Goal: Information Seeking & Learning: Learn about a topic

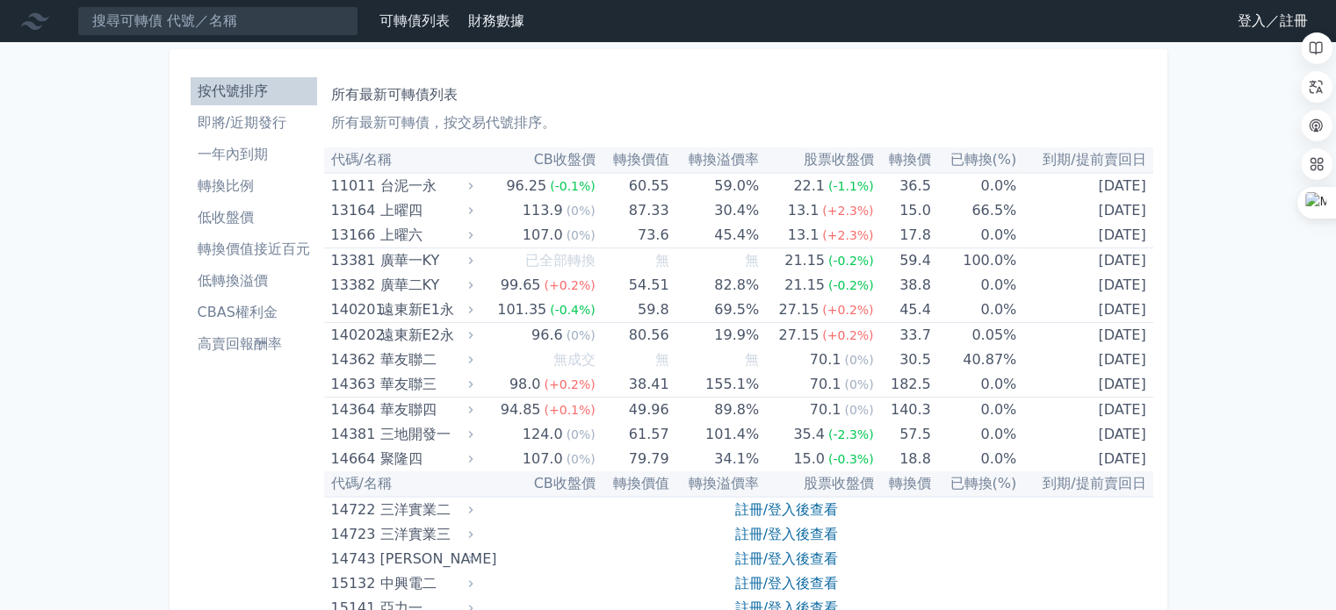
click at [239, 158] on li "一年內到期" at bounding box center [254, 154] width 126 height 21
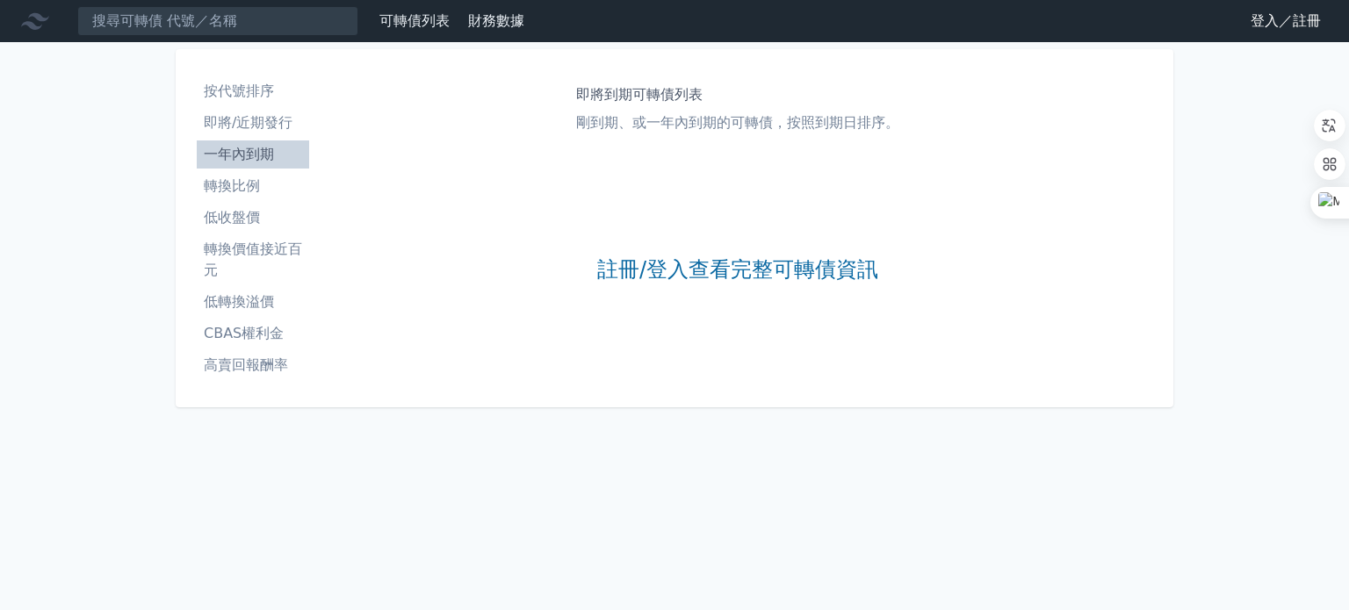
click at [236, 157] on li "一年內到期" at bounding box center [253, 154] width 112 height 21
click at [643, 263] on link "註冊/登入查看完整可轉債資訊" at bounding box center [737, 270] width 281 height 28
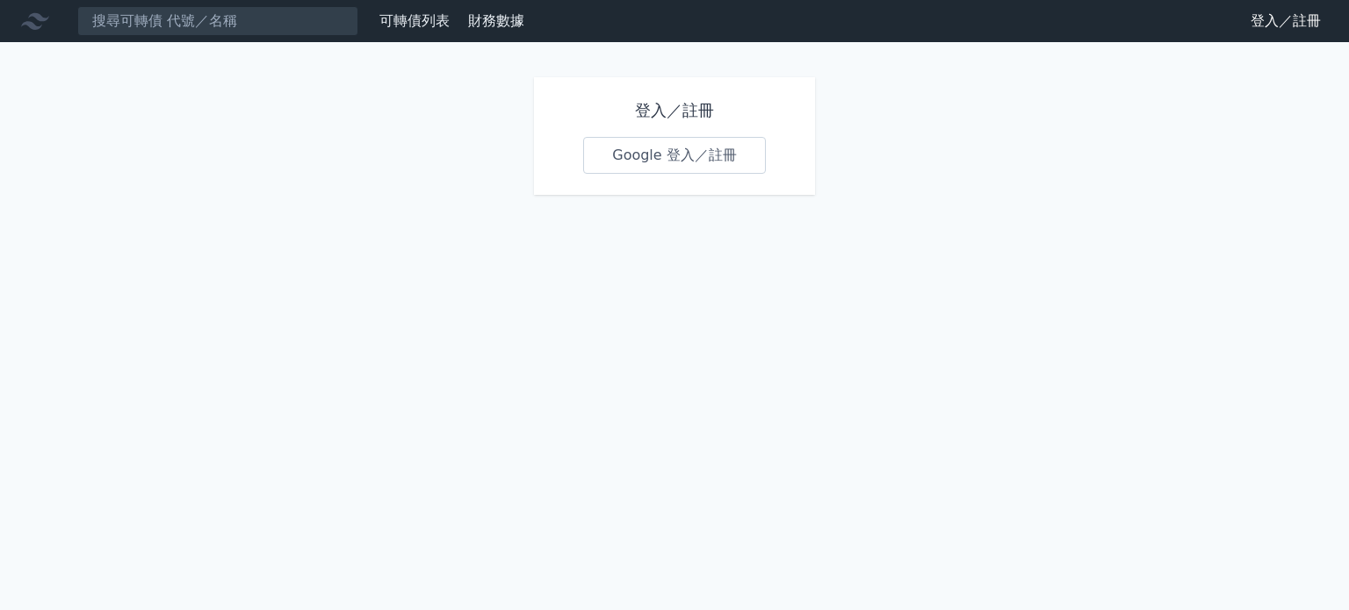
click at [655, 154] on link "Google 登入／註冊" at bounding box center [674, 155] width 183 height 37
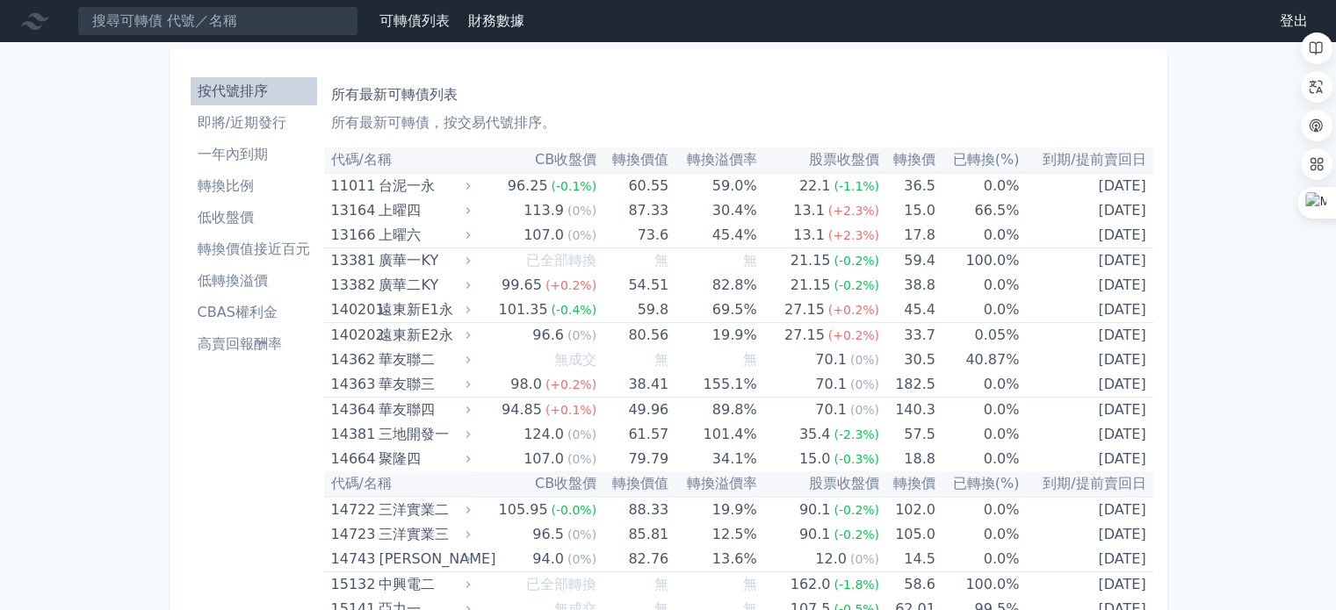
click at [249, 156] on li "一年內到期" at bounding box center [254, 154] width 126 height 21
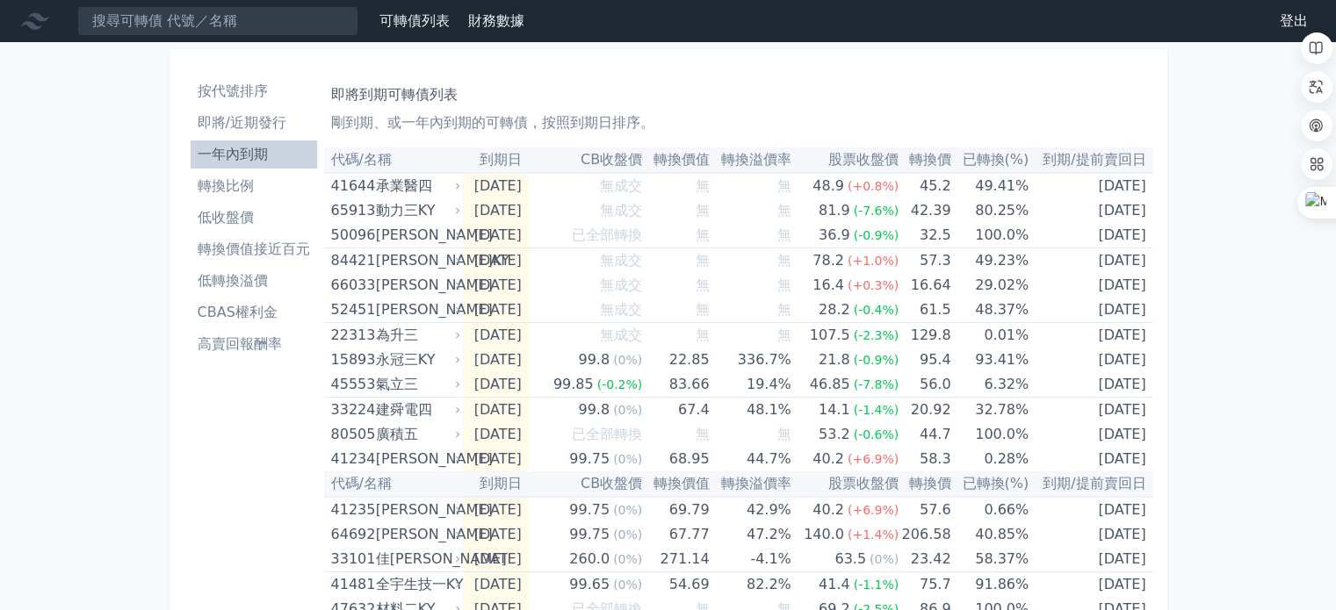
click at [270, 250] on li "轉換價值接近百元" at bounding box center [254, 249] width 126 height 21
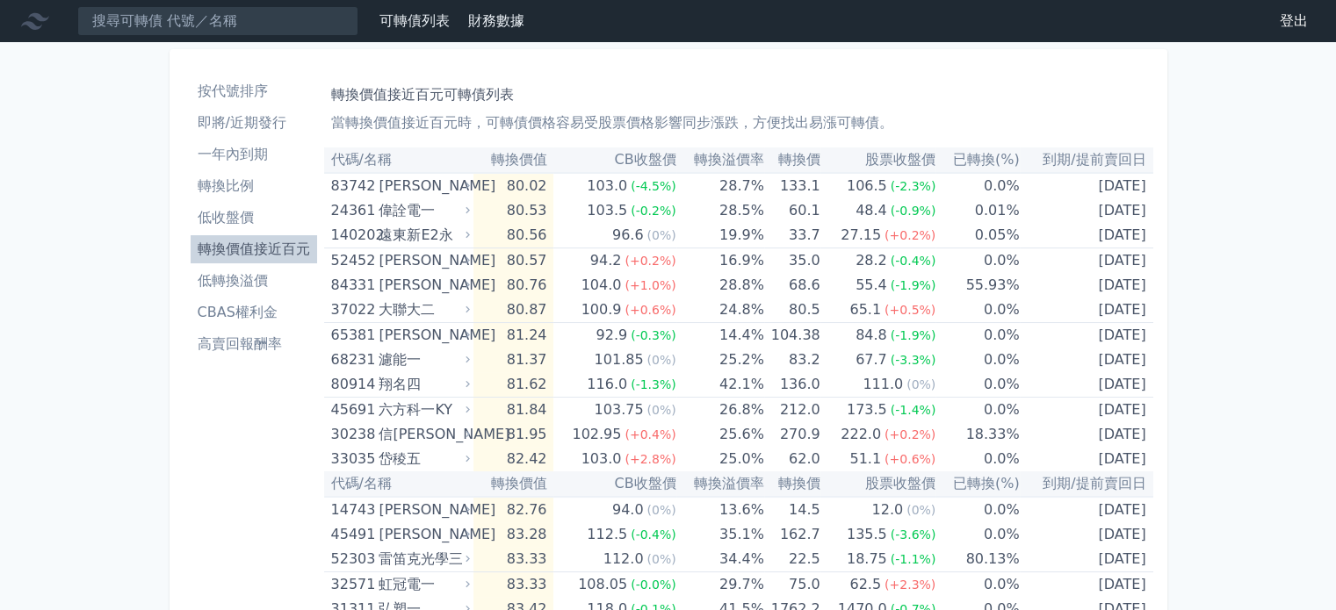
click at [266, 249] on li "轉換價值接近百元" at bounding box center [254, 249] width 126 height 21
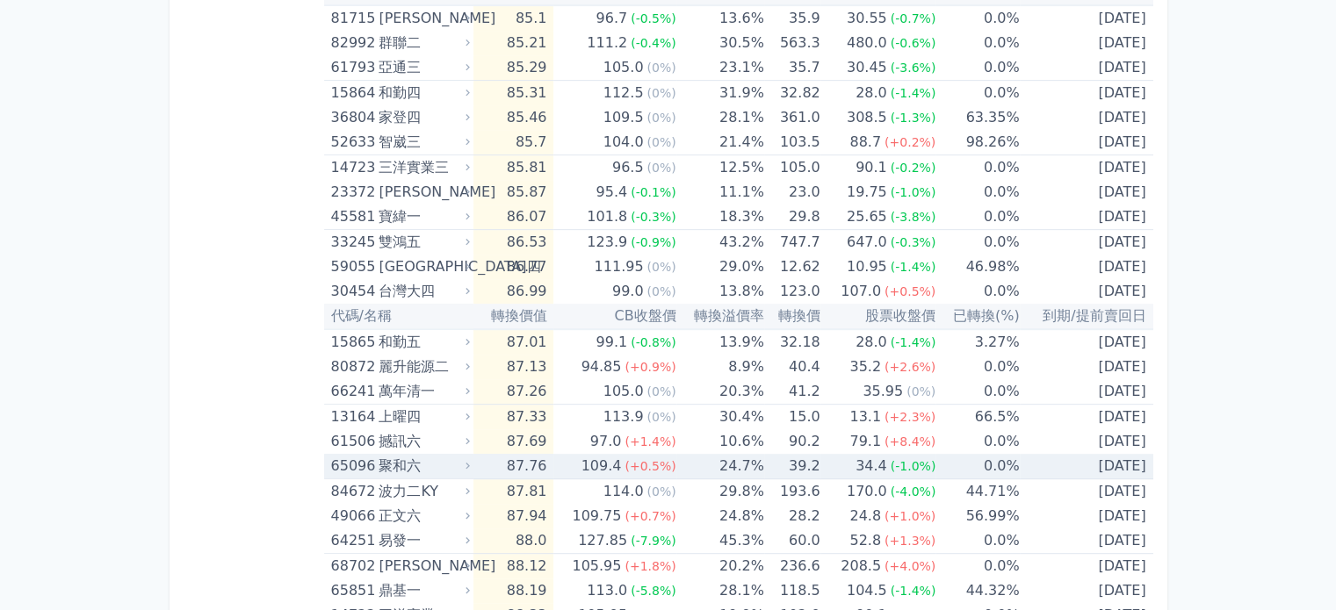
scroll to position [790, 0]
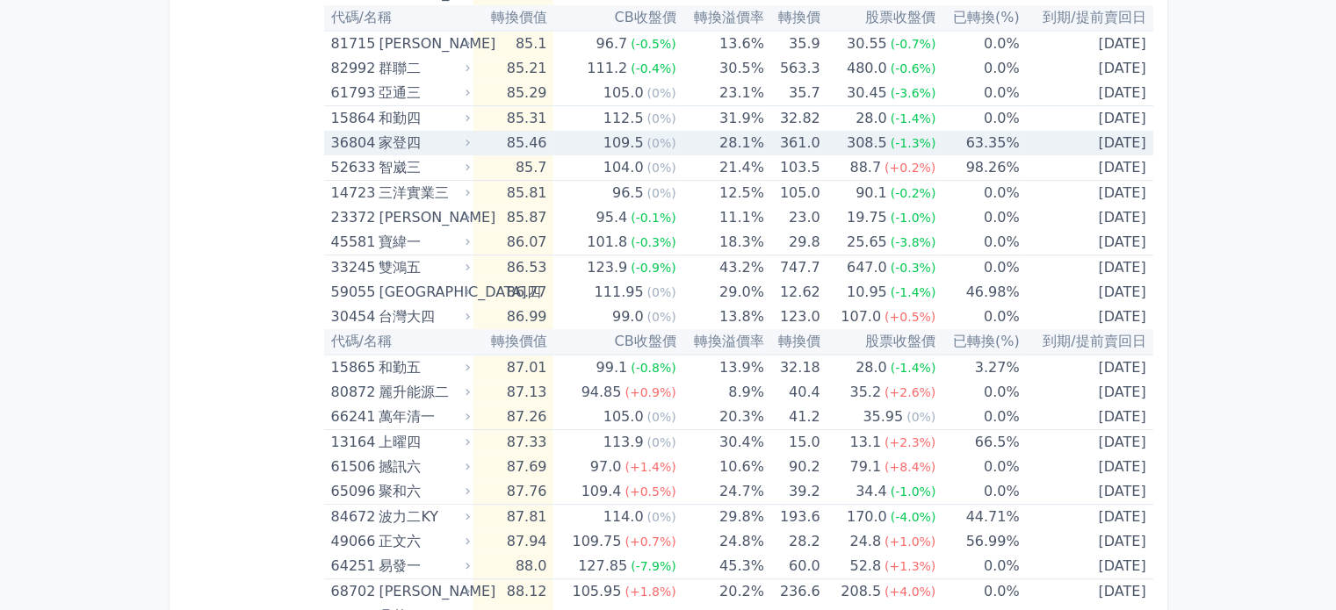
drag, startPoint x: 355, startPoint y: 136, endPoint x: 449, endPoint y: 136, distance: 94.0
drag, startPoint x: 449, startPoint y: 136, endPoint x: 419, endPoint y: 143, distance: 30.7
drag, startPoint x: 419, startPoint y: 143, endPoint x: 542, endPoint y: 142, distance: 122.9
drag, startPoint x: 542, startPoint y: 142, endPoint x: 333, endPoint y: 141, distance: 209.0
drag, startPoint x: 333, startPoint y: 141, endPoint x: 390, endPoint y: 140, distance: 57.1
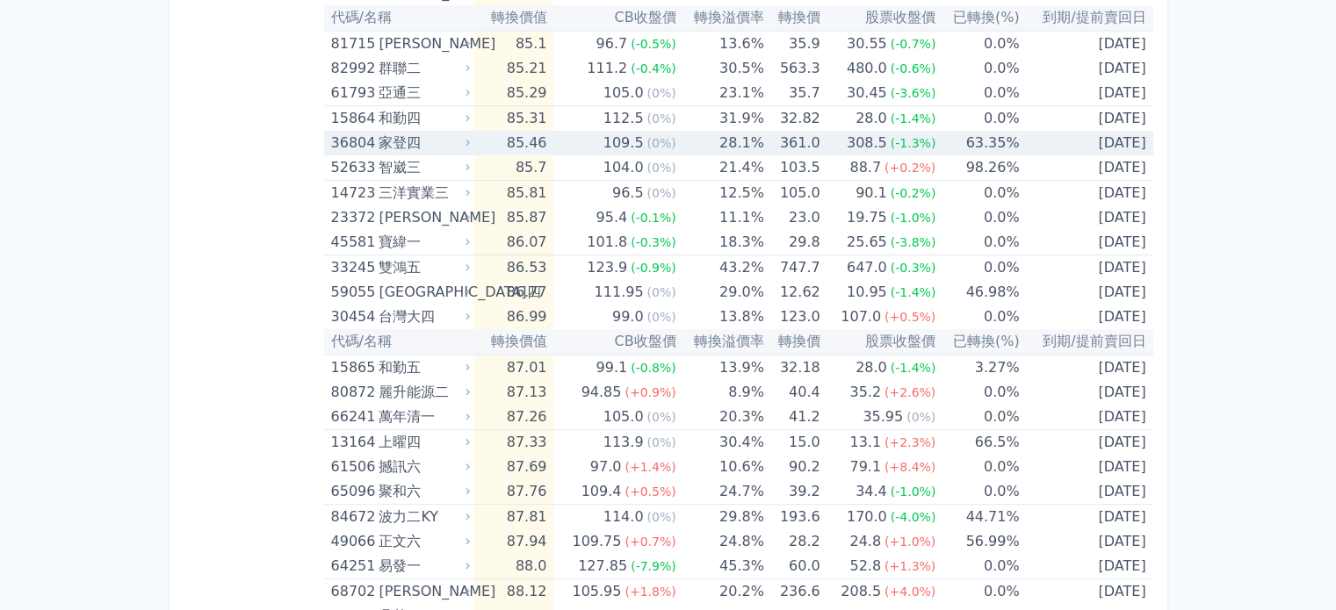
click at [390, 140] on div "家登四" at bounding box center [422, 143] width 88 height 25
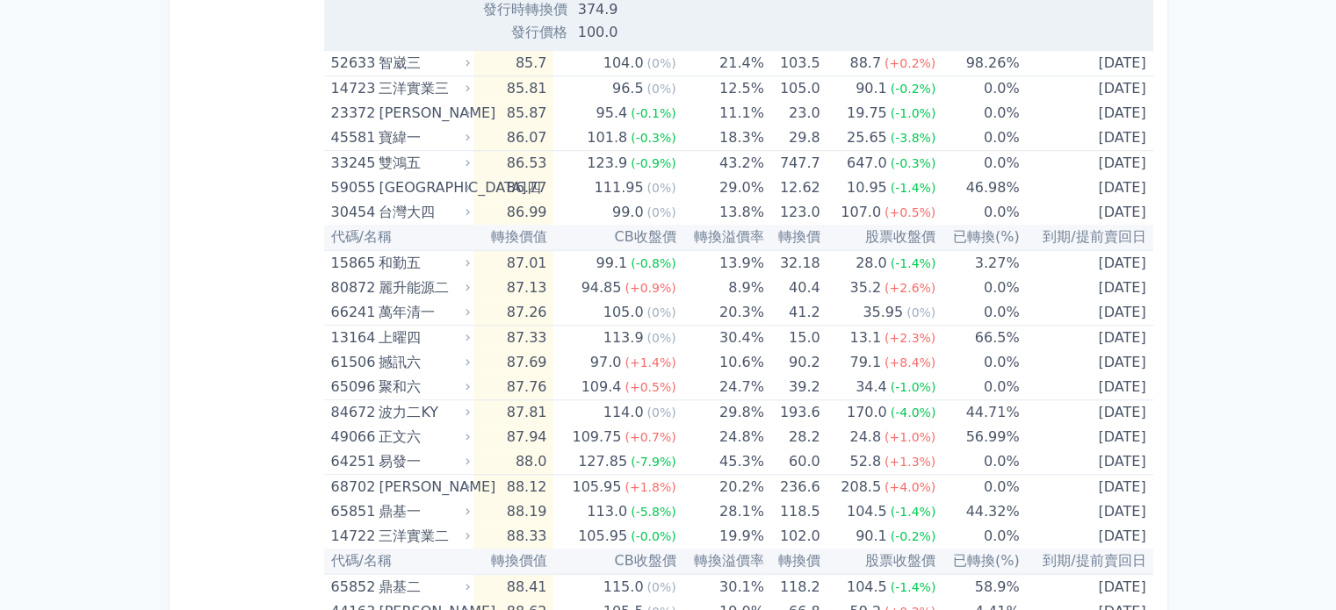
scroll to position [1493, 0]
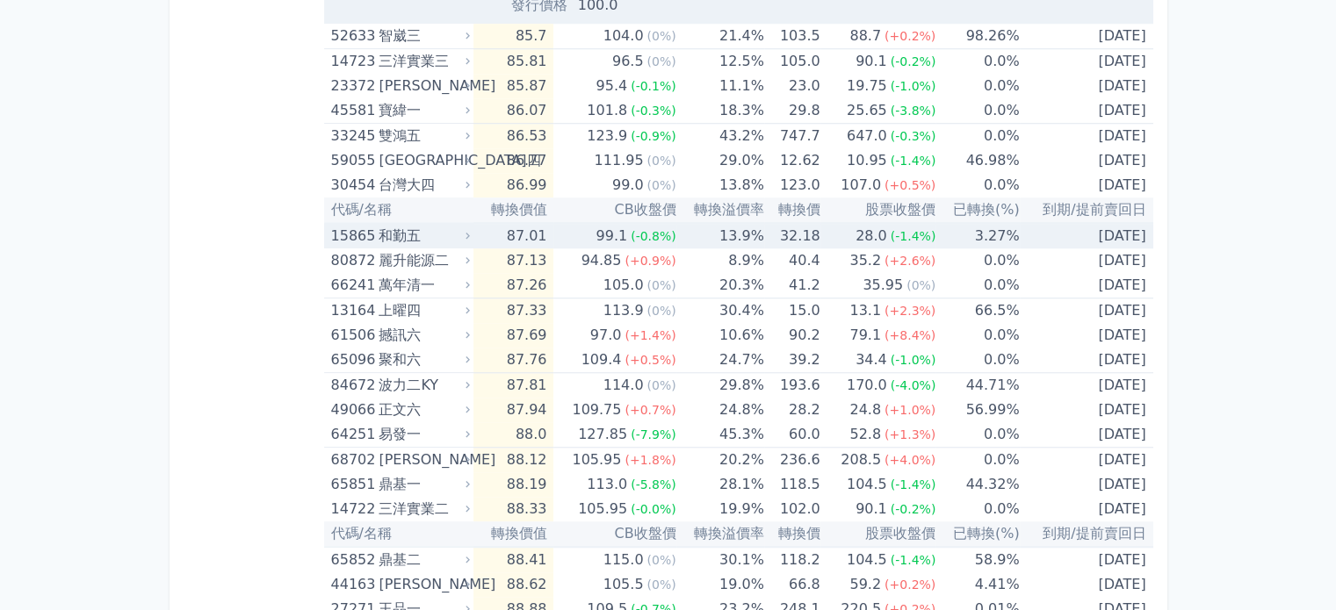
click at [416, 234] on div "和勤五" at bounding box center [422, 236] width 88 height 25
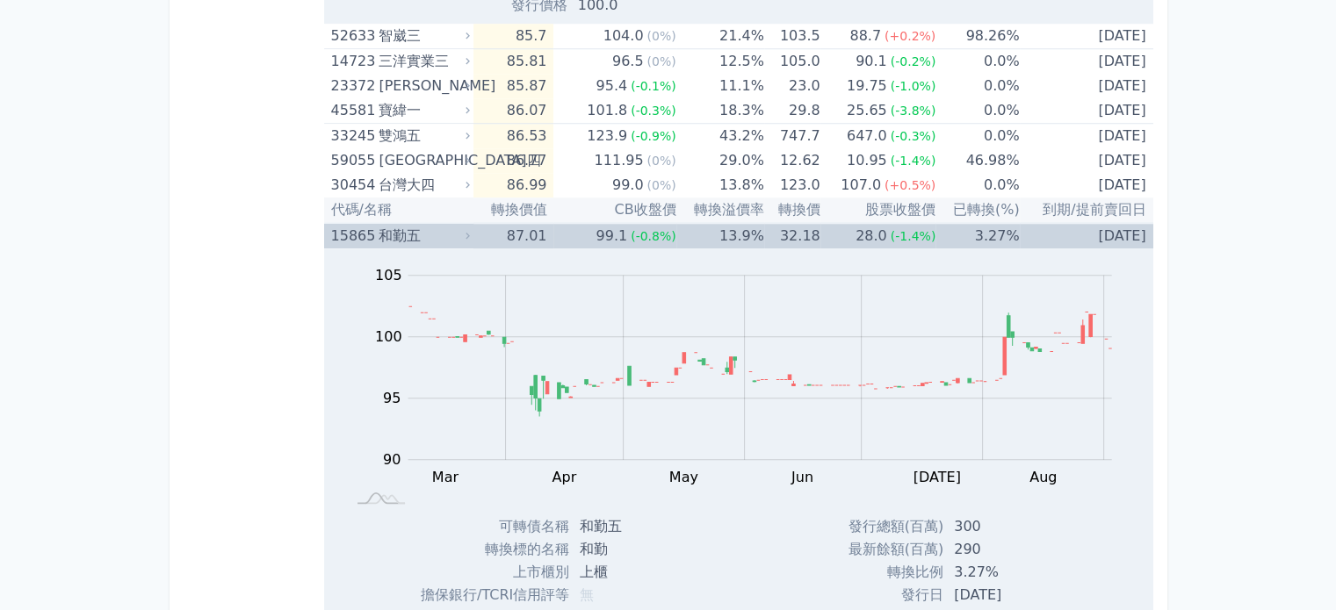
click at [415, 234] on div "和勤五" at bounding box center [422, 236] width 88 height 25
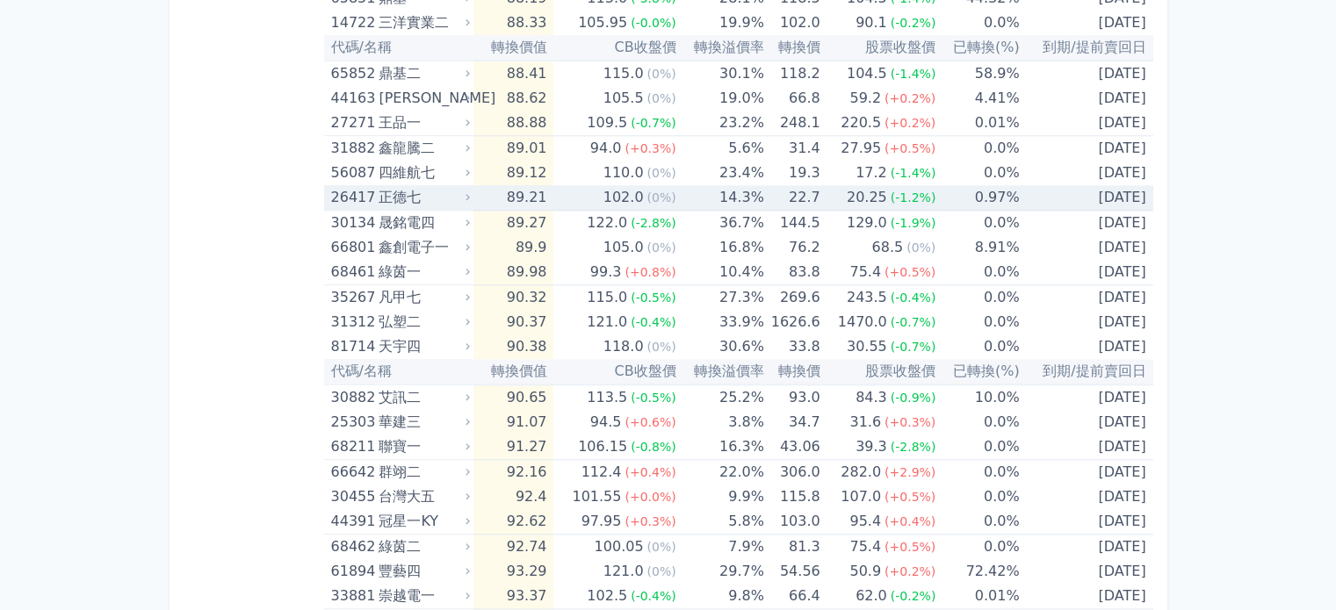
scroll to position [2020, 0]
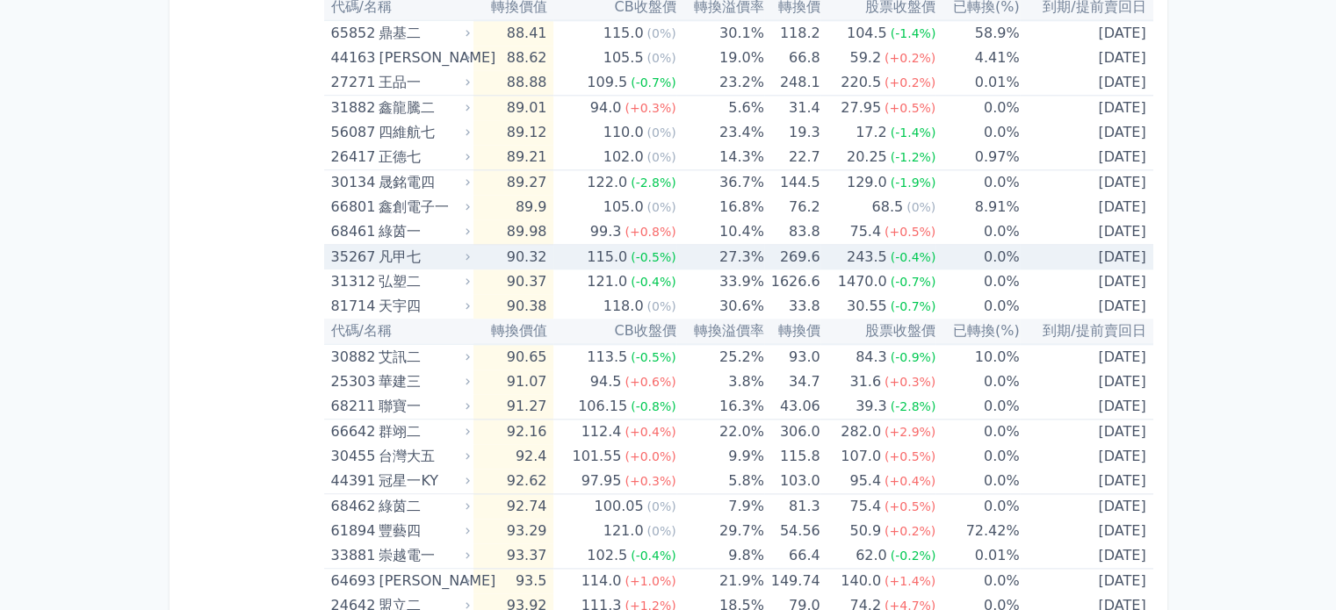
click at [421, 248] on div "凡甲七" at bounding box center [422, 257] width 88 height 25
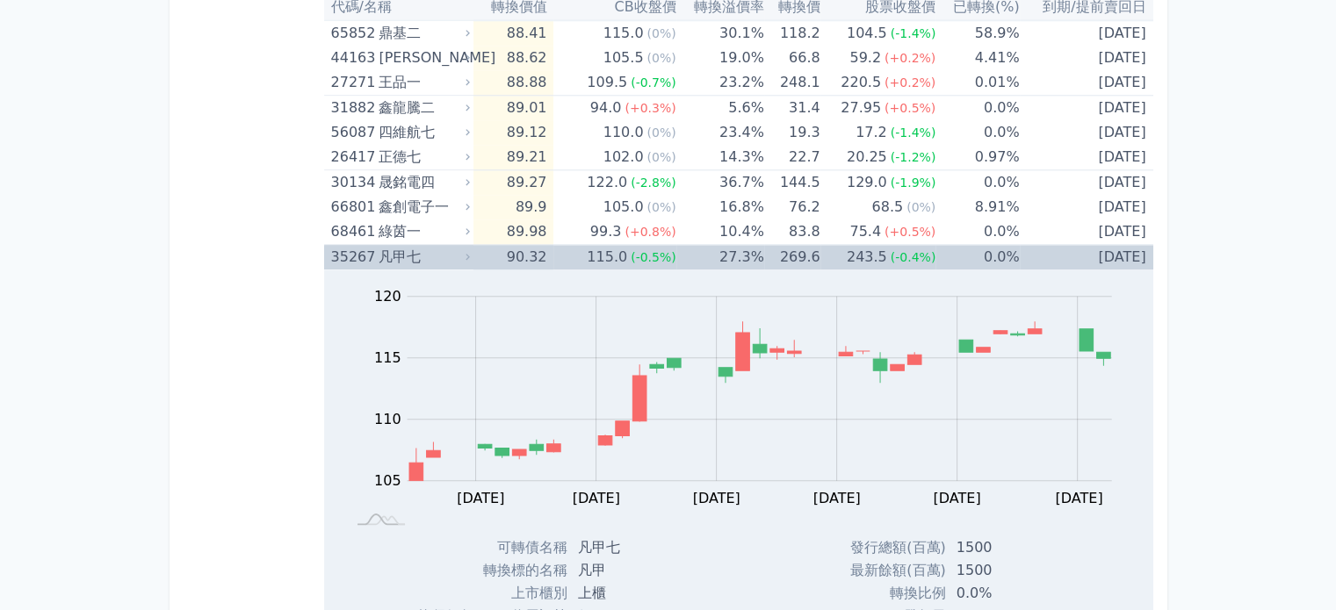
click at [421, 245] on div "凡甲七" at bounding box center [422, 257] width 88 height 25
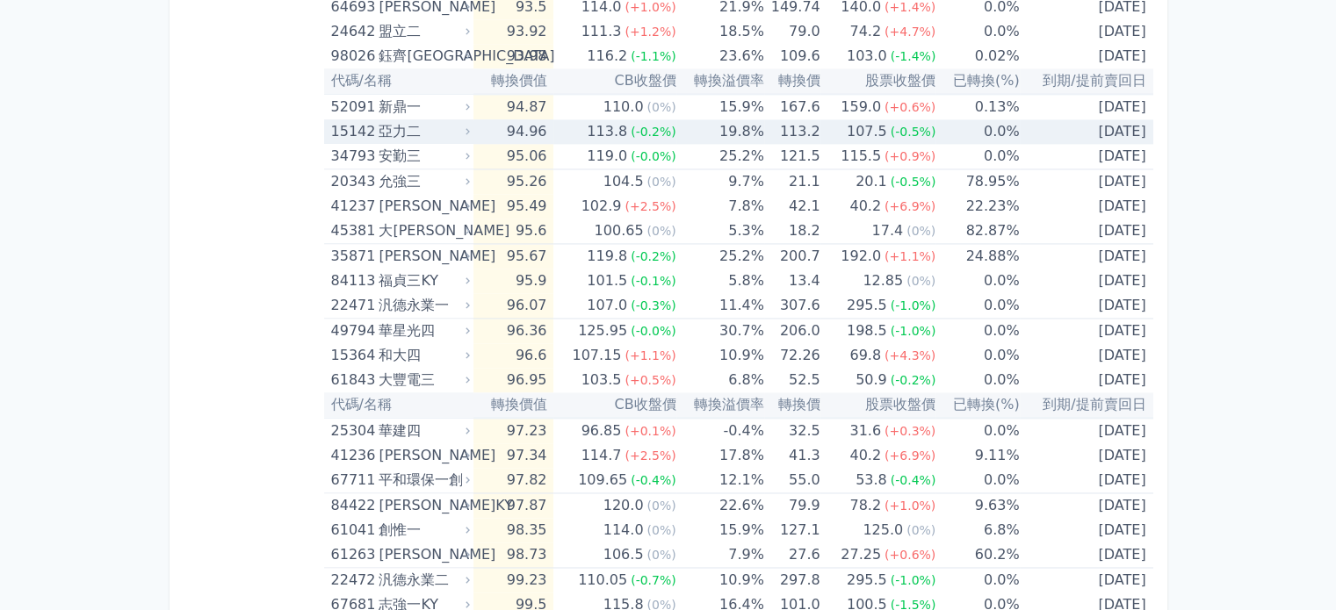
scroll to position [2634, 0]
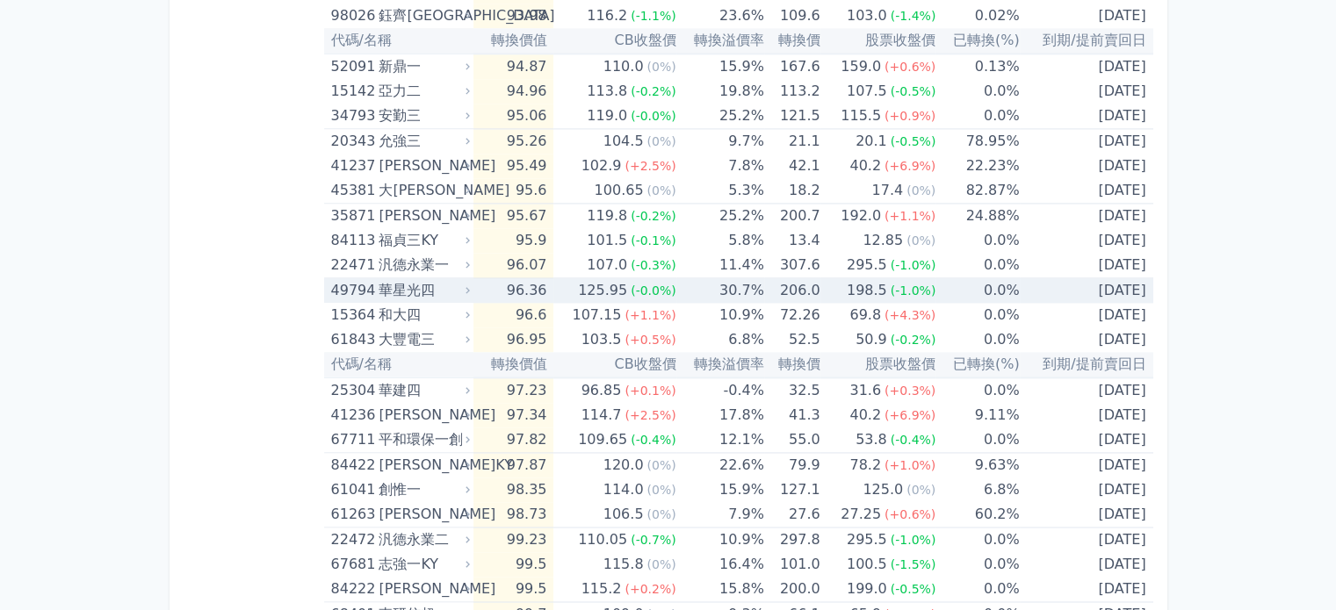
click at [439, 288] on div "華星光四" at bounding box center [422, 290] width 88 height 25
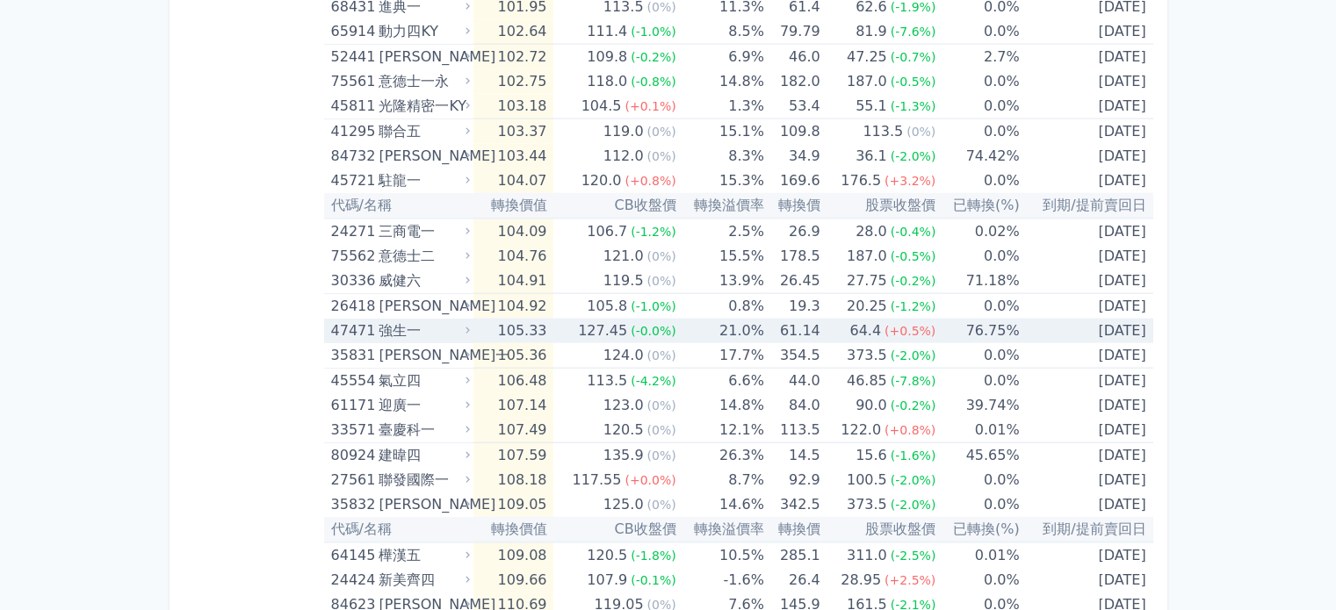
scroll to position [4039, 0]
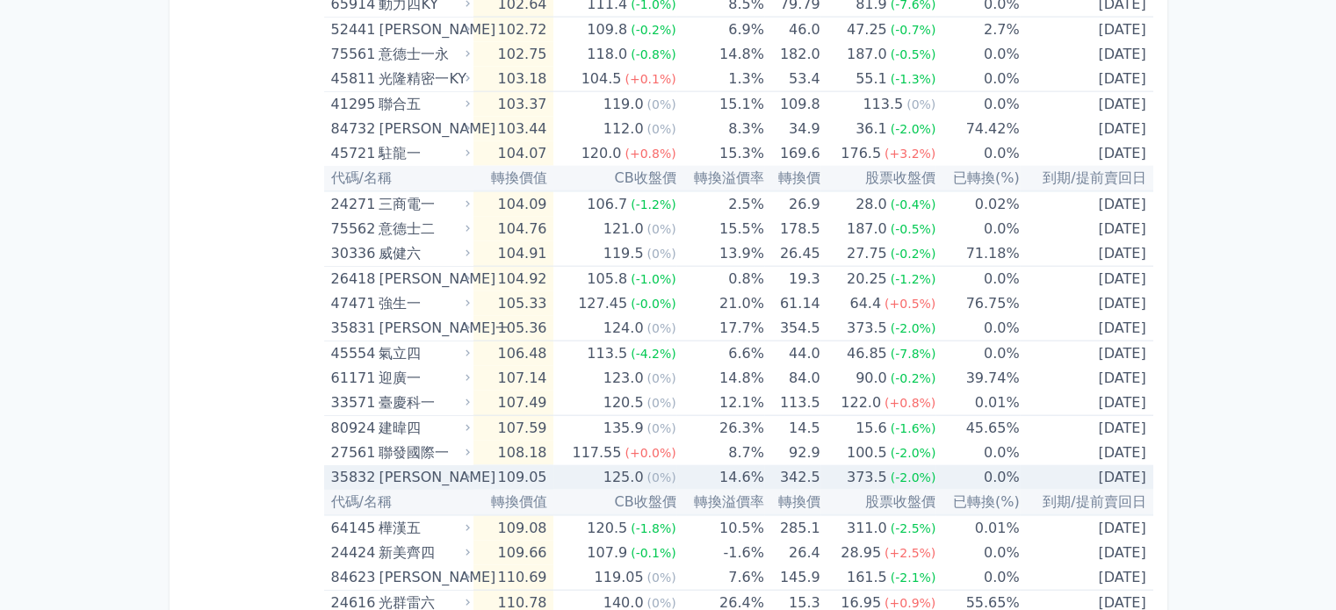
click at [404, 471] on div "[PERSON_NAME]" at bounding box center [422, 477] width 88 height 25
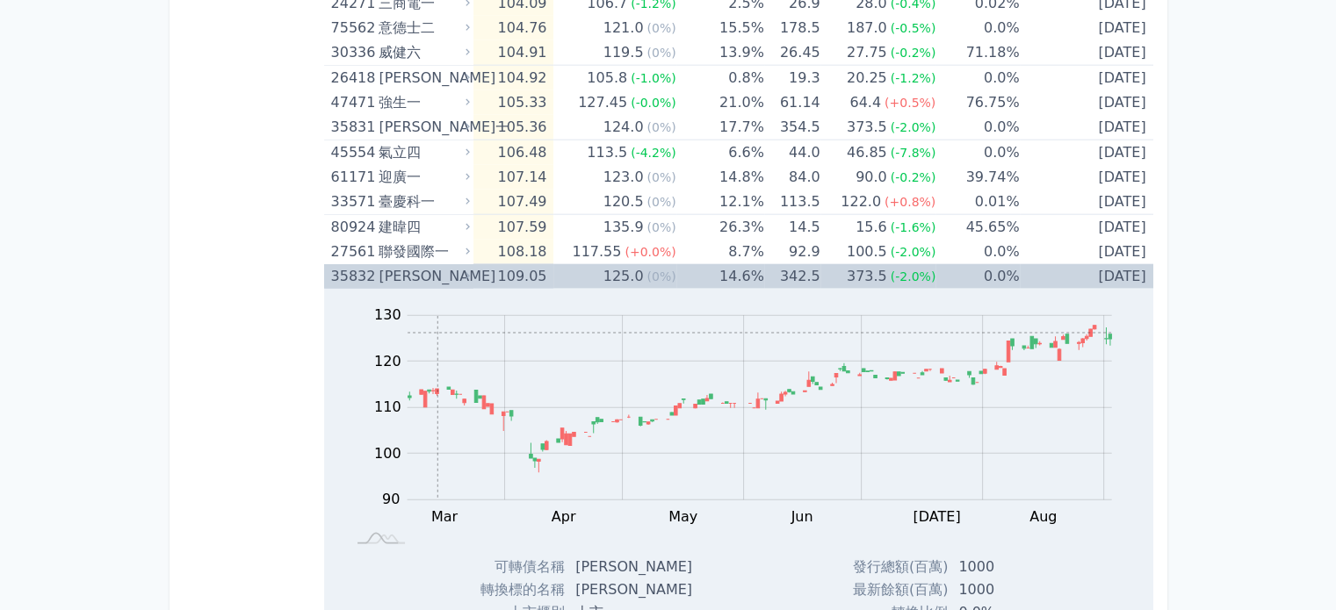
scroll to position [4303, 0]
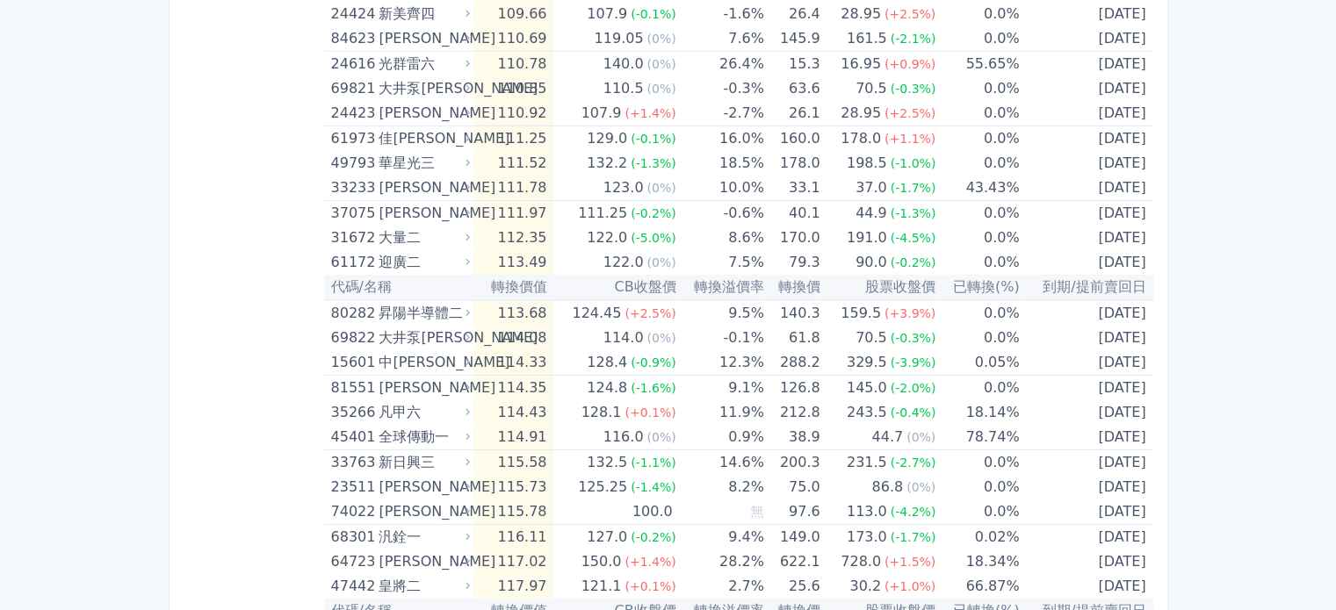
scroll to position [5181, 0]
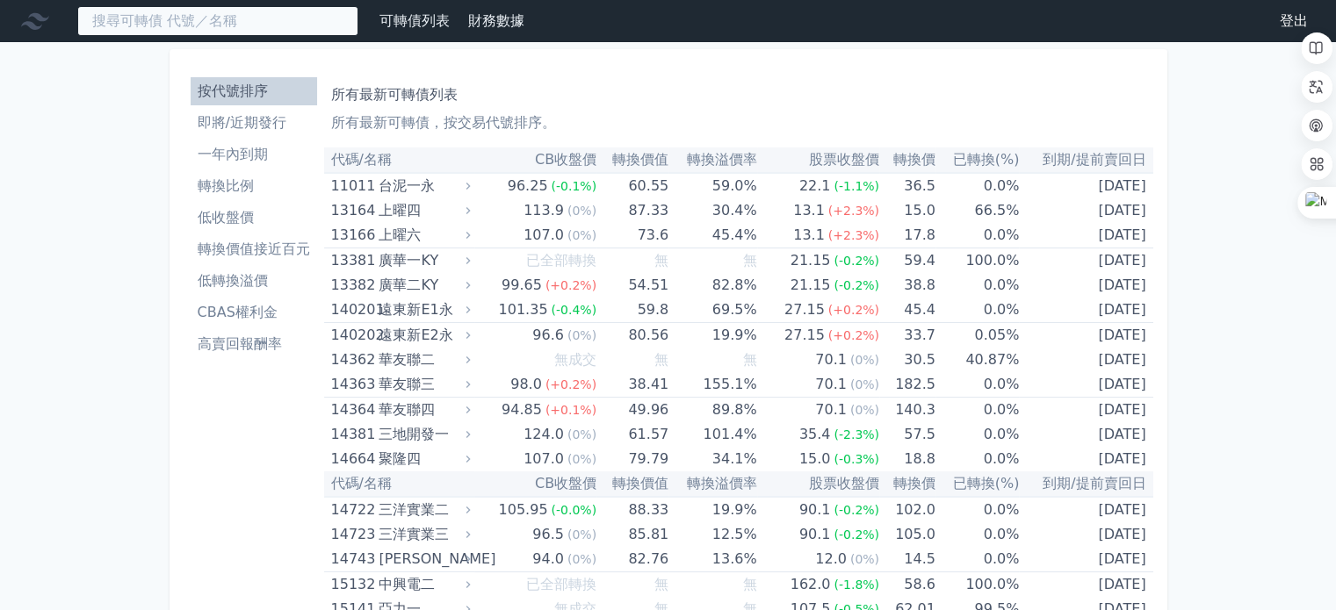
click at [295, 19] on input at bounding box center [217, 21] width 281 height 30
paste input "德微"
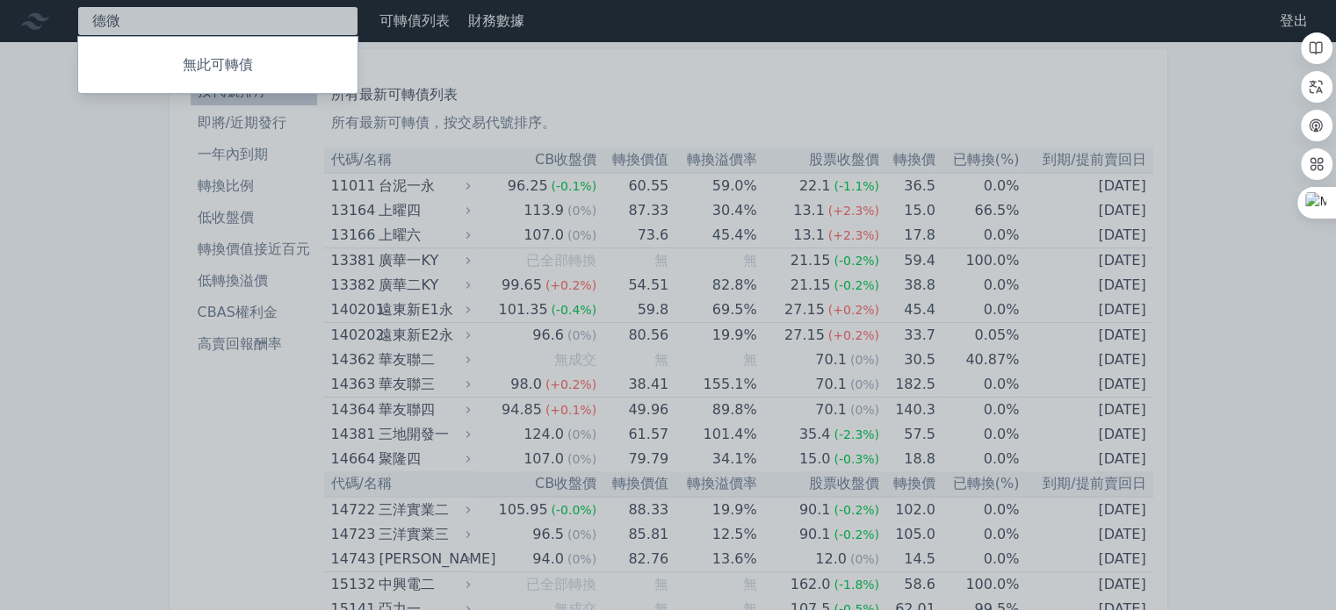
type input "德"
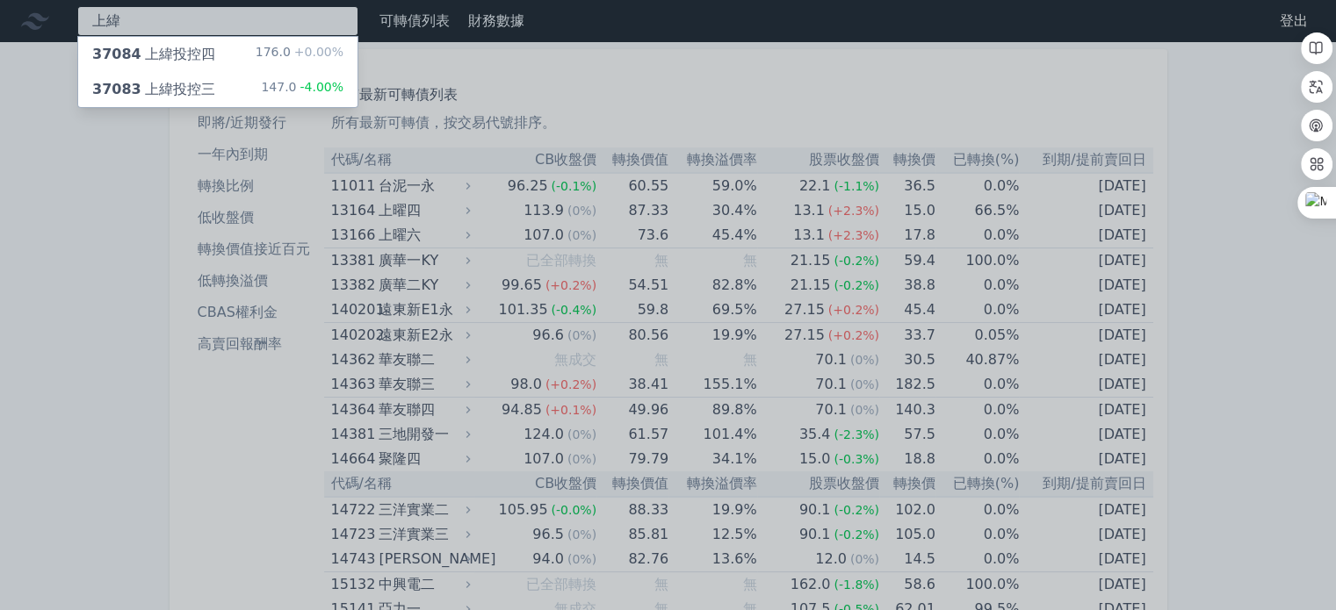
type input "上緯"
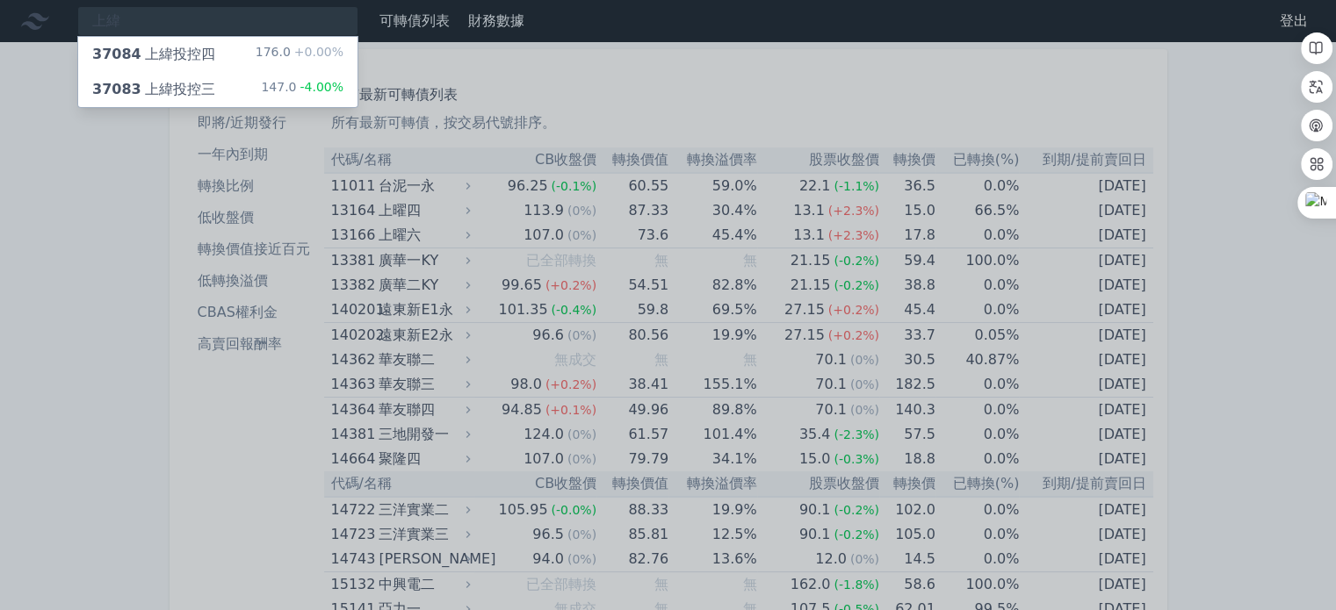
click at [151, 80] on div "37083 上緯投控三" at bounding box center [153, 89] width 123 height 21
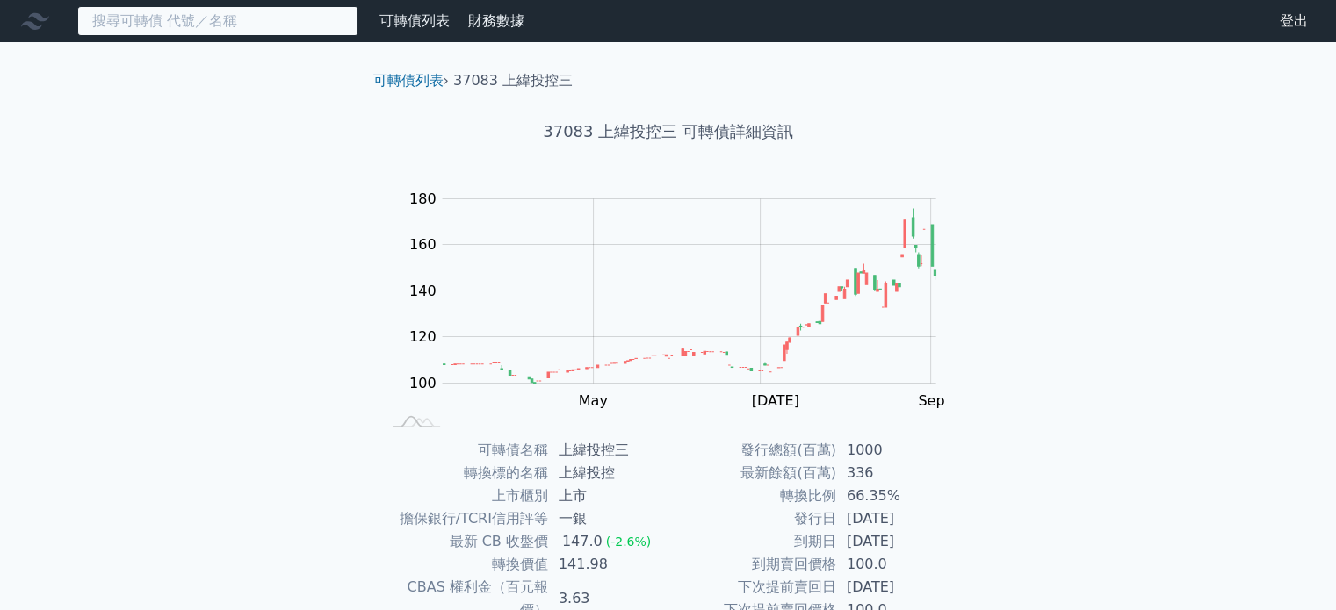
click at [159, 23] on input at bounding box center [217, 21] width 281 height 30
drag, startPoint x: 200, startPoint y: 272, endPoint x: 196, endPoint y: 249, distance: 24.1
click at [200, 271] on div "可轉債列表 財務數據 可轉債列表 財務數據 登出 登出 可轉債列表 › 37083 上緯投控三 37083 上緯投控三 可轉債詳細資訊 Zoom Out 10…" at bounding box center [668, 418] width 1336 height 836
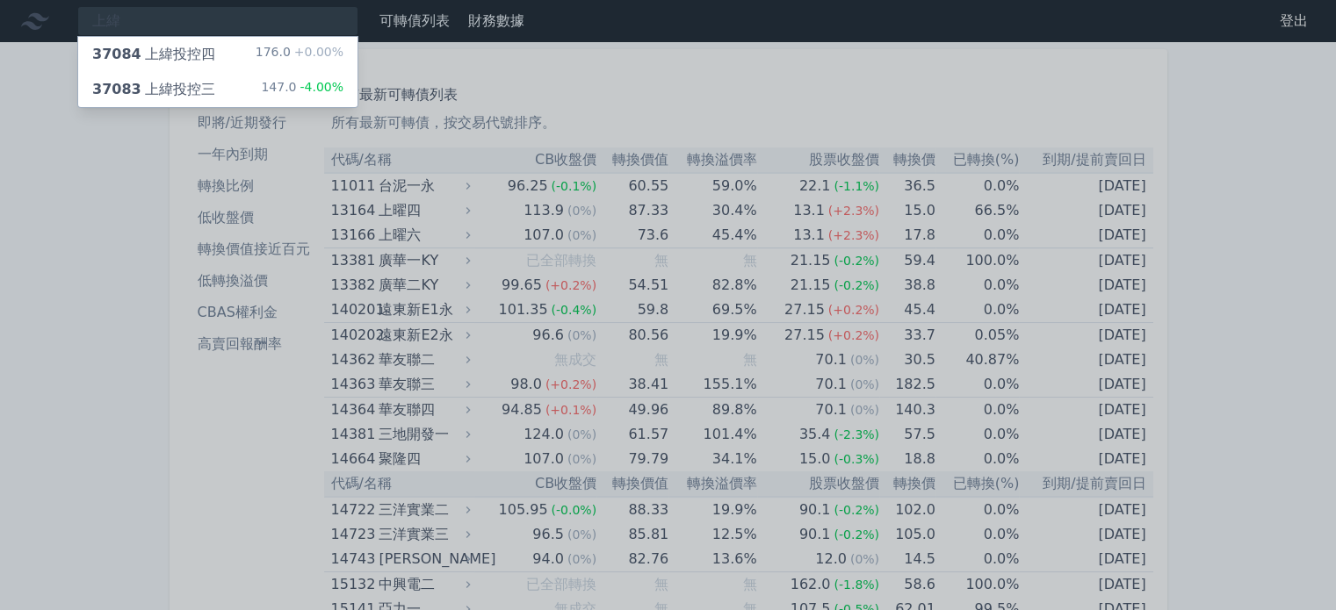
click at [127, 12] on div at bounding box center [668, 305] width 1336 height 610
click at [126, 22] on div "上緯 37084 上緯投控四 176.0 +0.00% 37083 上緯投控三 147.0 -4.00%" at bounding box center [217, 21] width 281 height 30
type input "上"
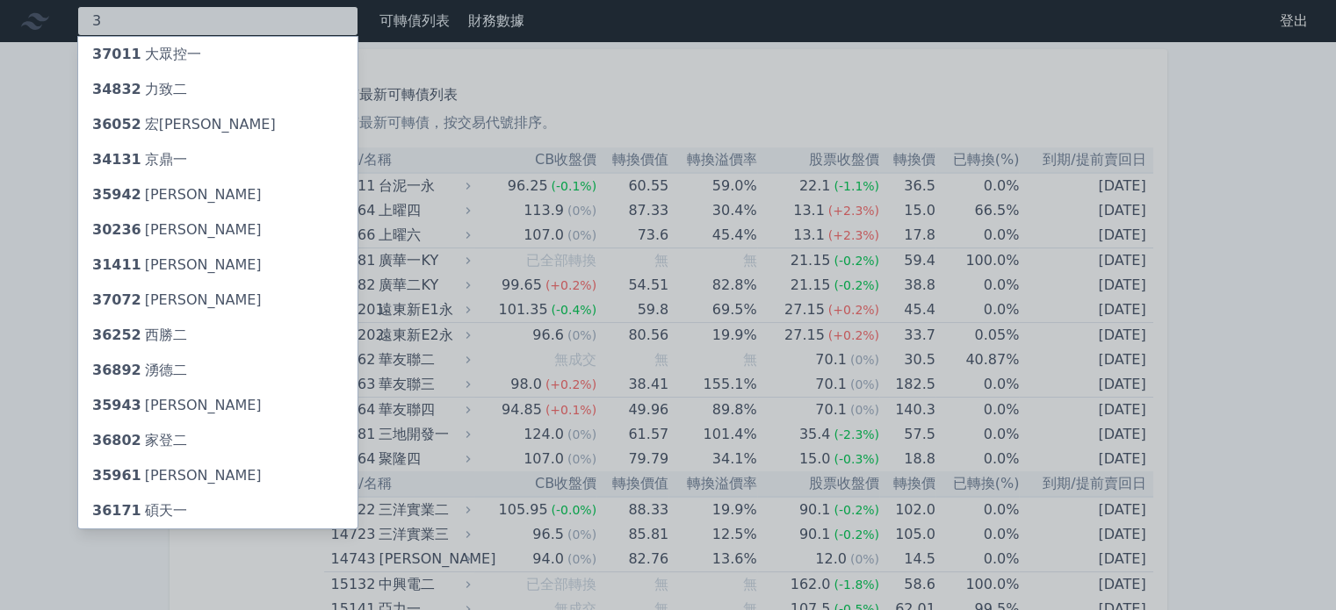
type input "3"
click at [126, 238] on div "30236 信[PERSON_NAME]" at bounding box center [176, 230] width 169 height 21
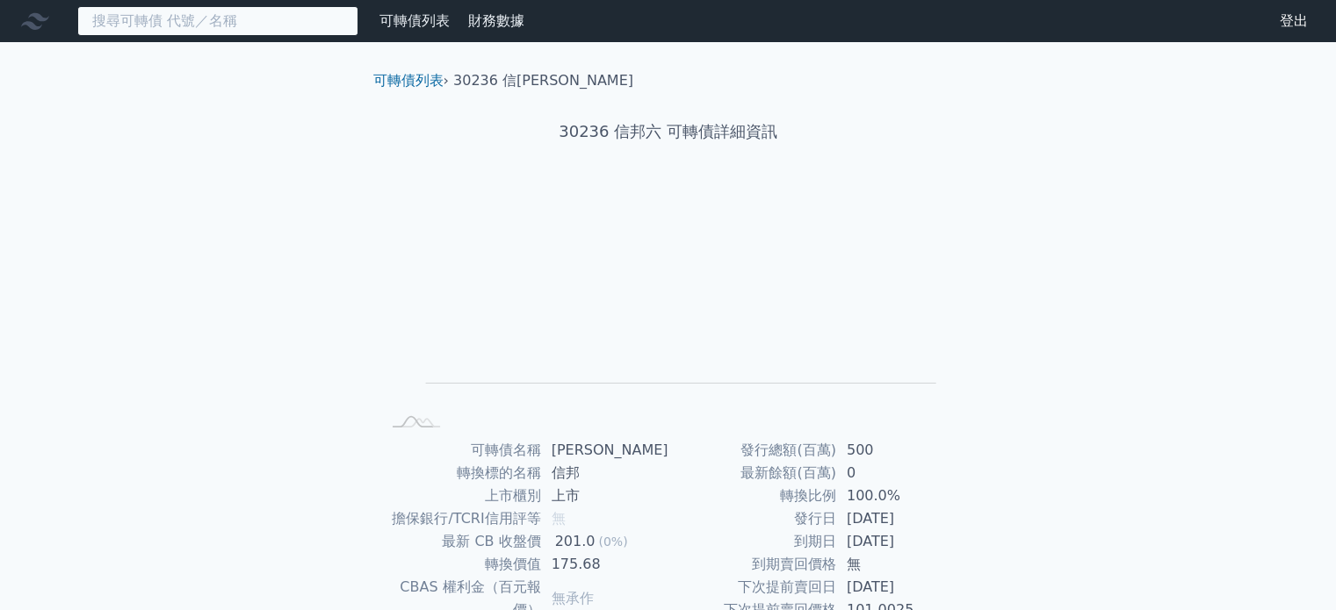
click at [154, 24] on input at bounding box center [217, 21] width 281 height 30
click at [154, 23] on input at bounding box center [217, 21] width 281 height 30
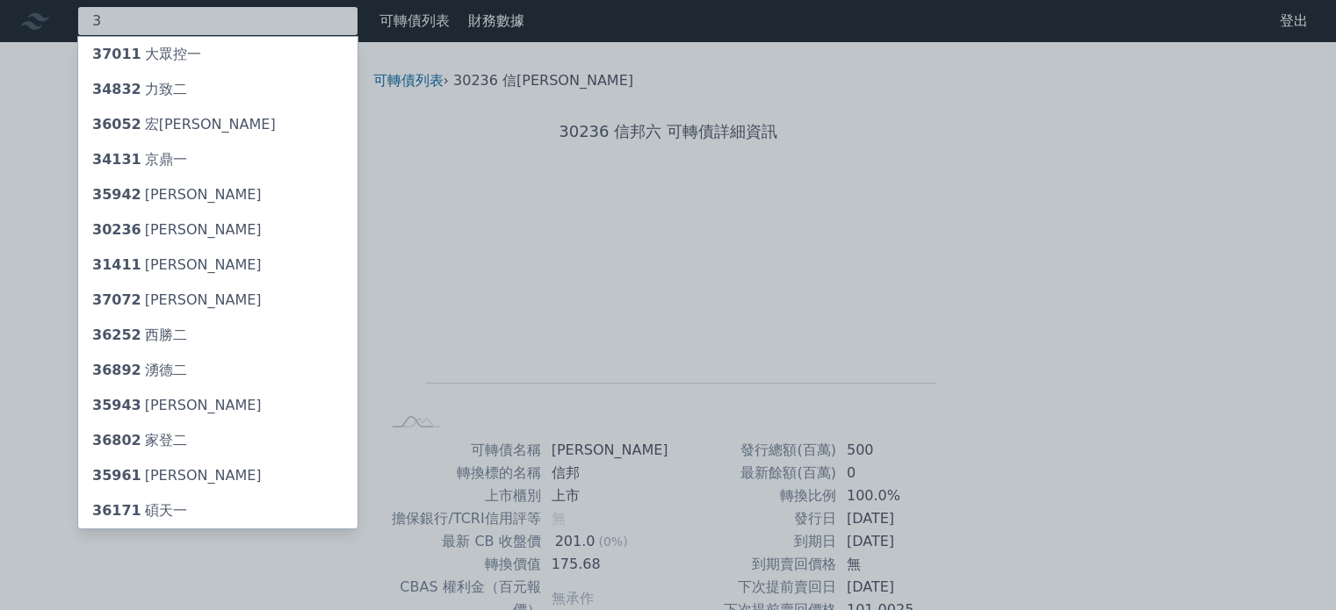
type input "3"
click at [153, 449] on div "36802 家登二" at bounding box center [139, 440] width 95 height 21
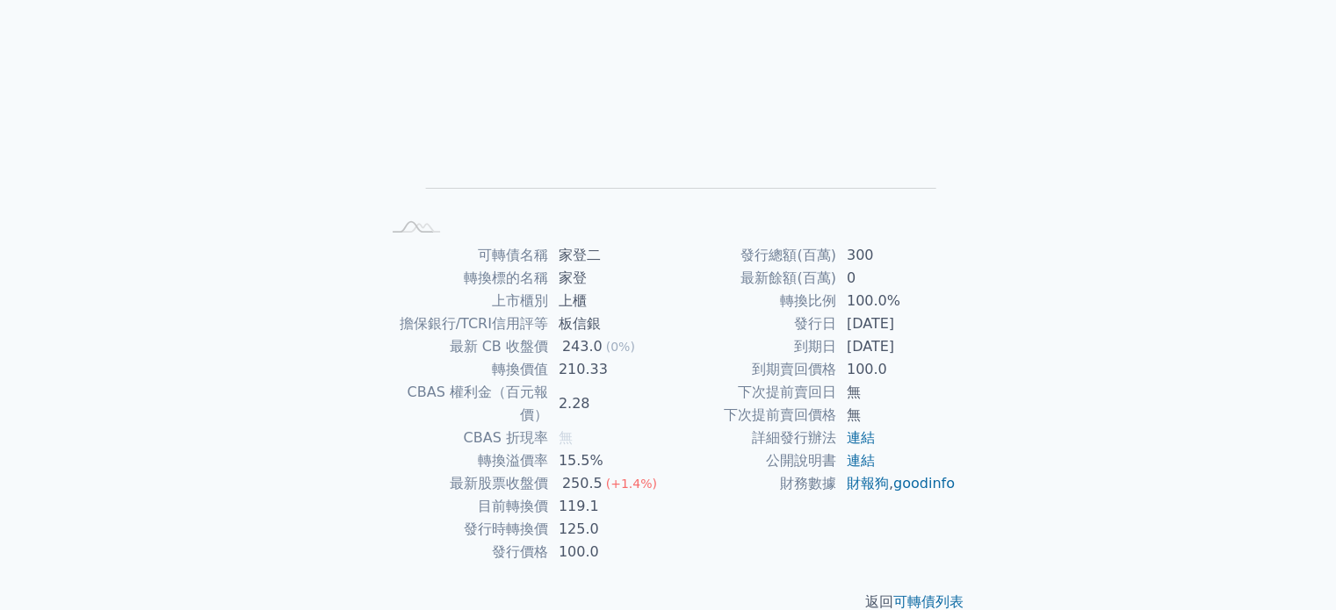
scroll to position [203, 0]
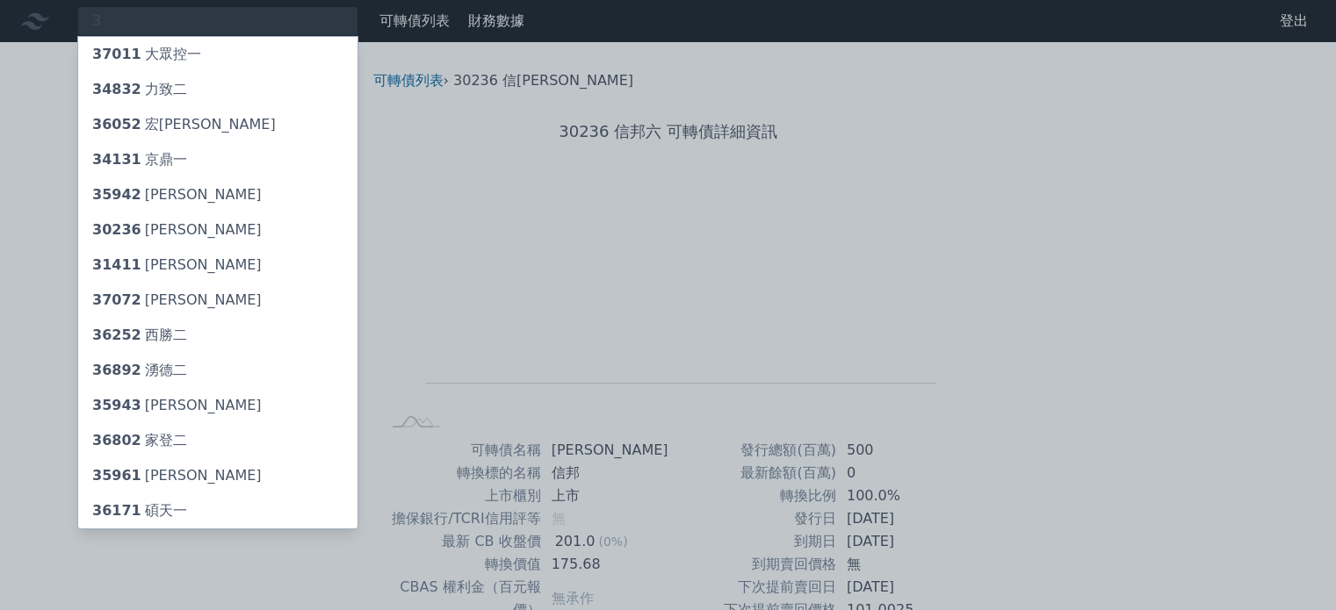
click at [139, 155] on div "34131 京鼎一" at bounding box center [139, 159] width 95 height 21
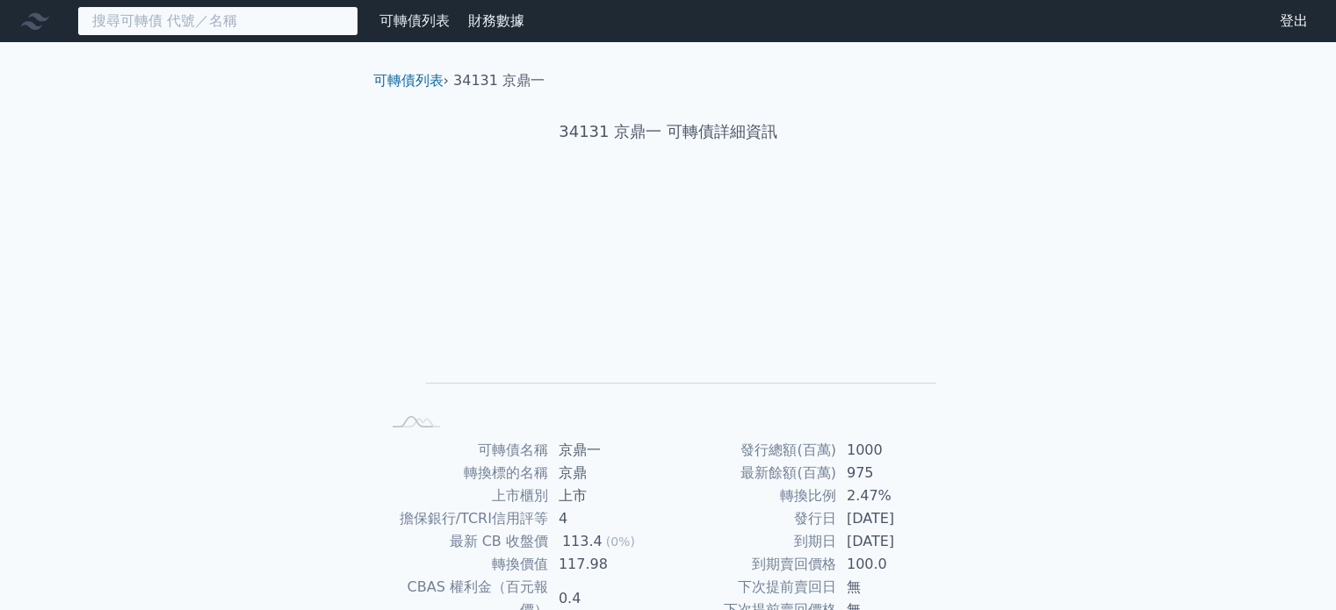
click at [121, 17] on input at bounding box center [217, 21] width 281 height 30
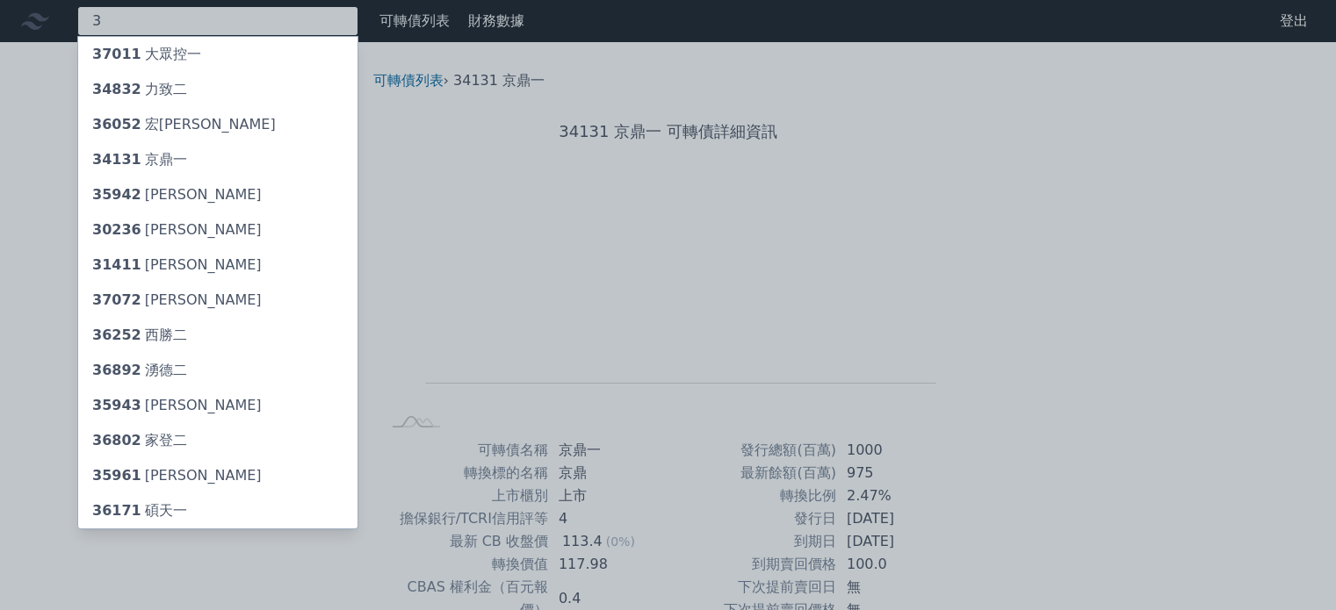
type input "3"
click at [133, 88] on span "34832" at bounding box center [116, 89] width 49 height 17
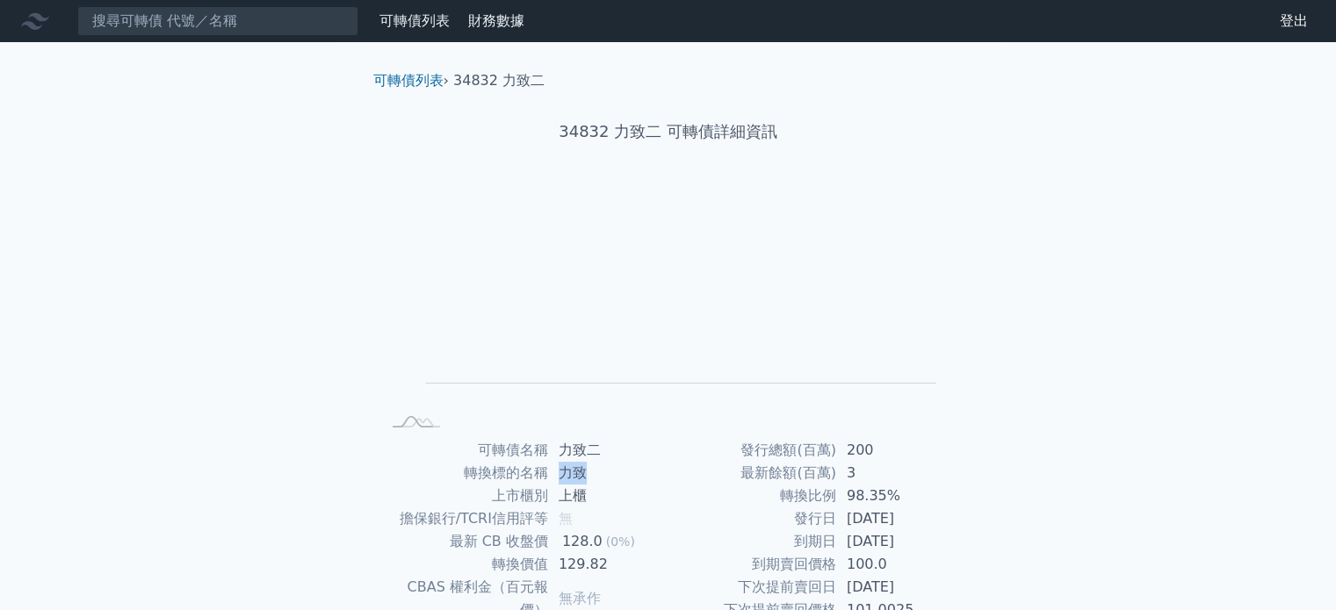
drag, startPoint x: 559, startPoint y: 475, endPoint x: 582, endPoint y: 472, distance: 23.0
click at [582, 472] on td "力致" at bounding box center [608, 473] width 120 height 23
drag, startPoint x: 562, startPoint y: 451, endPoint x: 599, endPoint y: 450, distance: 36.9
click at [599, 450] on td "力致二" at bounding box center [608, 450] width 120 height 23
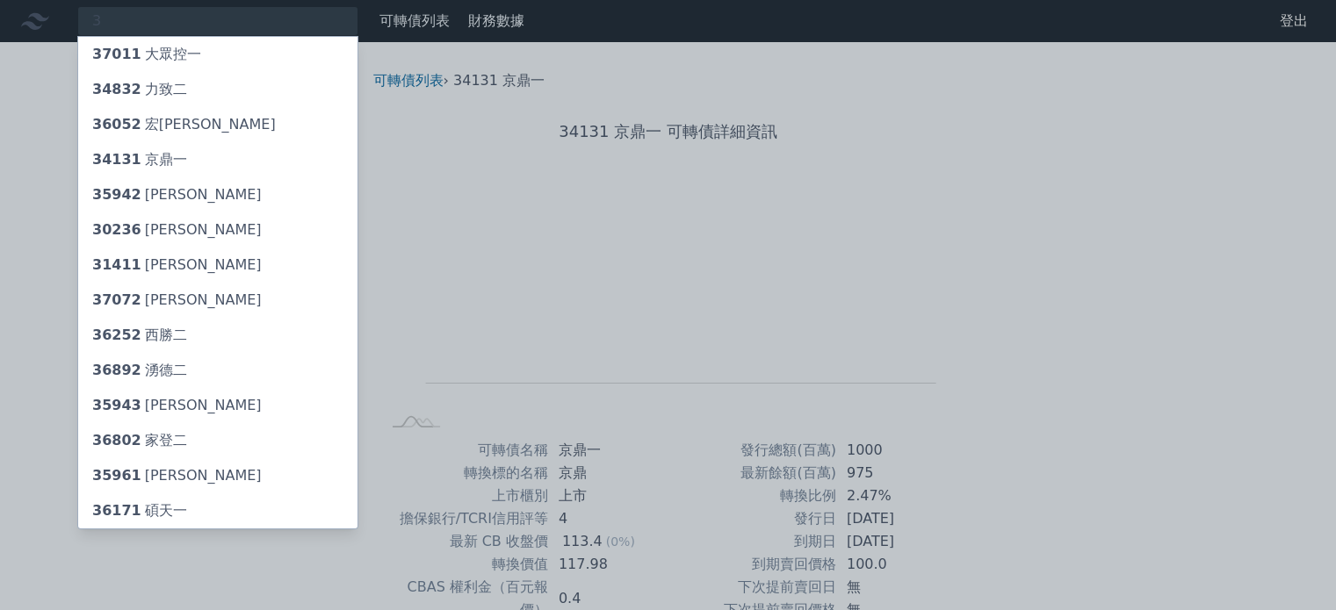
click at [112, 504] on span "36171" at bounding box center [116, 510] width 49 height 17
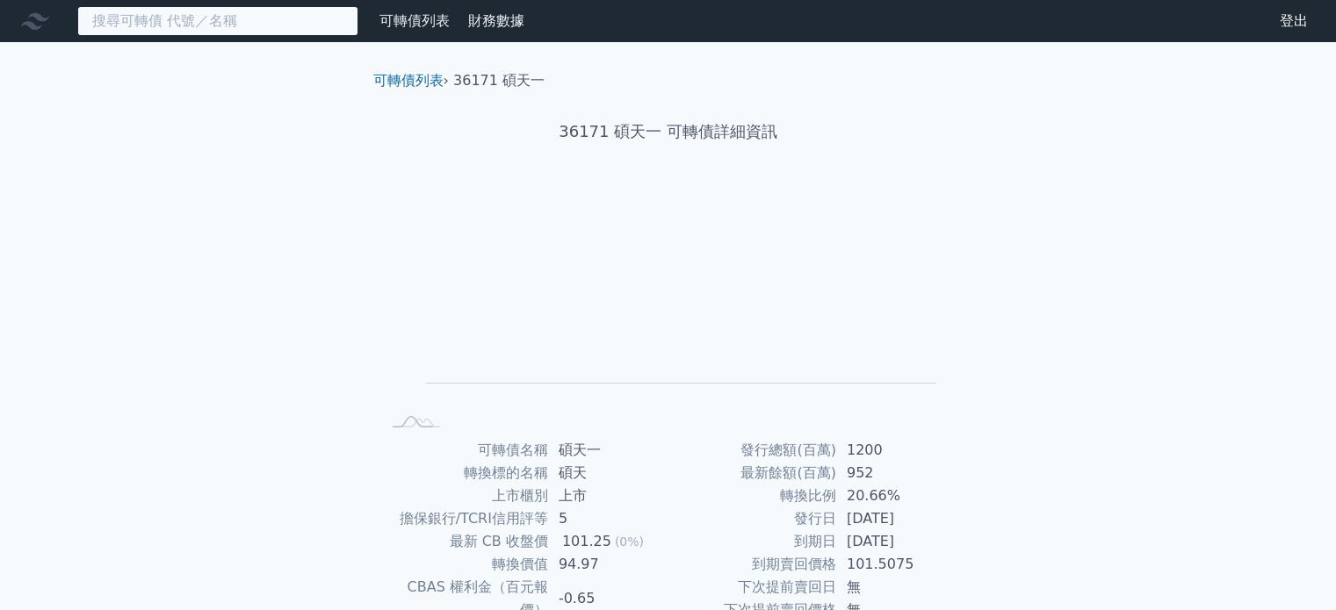
click at [178, 17] on input at bounding box center [217, 21] width 281 height 30
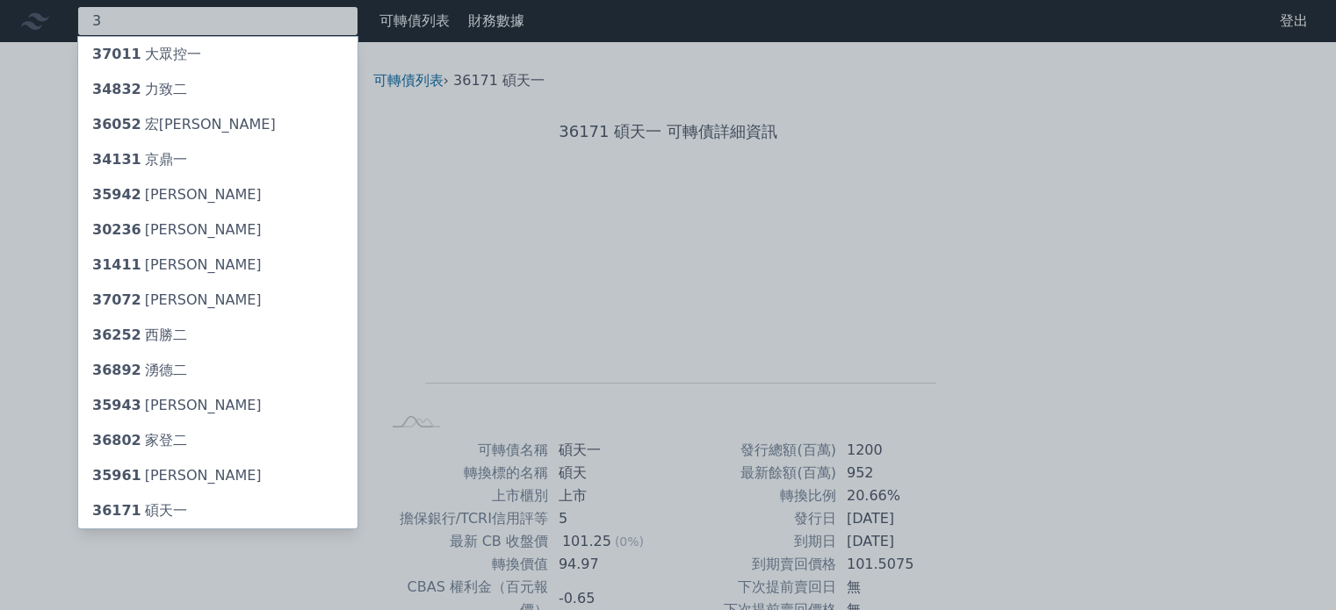
type input "3"
click at [151, 203] on div "35942 [PERSON_NAME]" at bounding box center [176, 194] width 169 height 21
click at [414, 20] on div at bounding box center [668, 305] width 1336 height 610
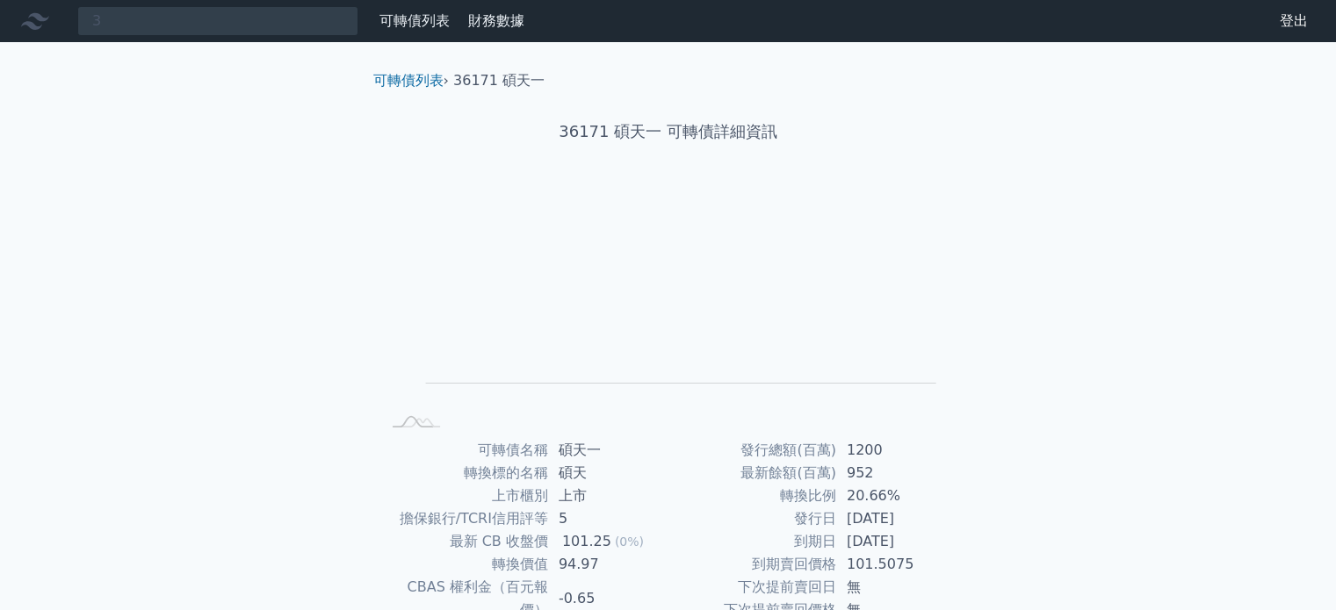
click at [414, 20] on link "可轉債列表" at bounding box center [414, 20] width 70 height 17
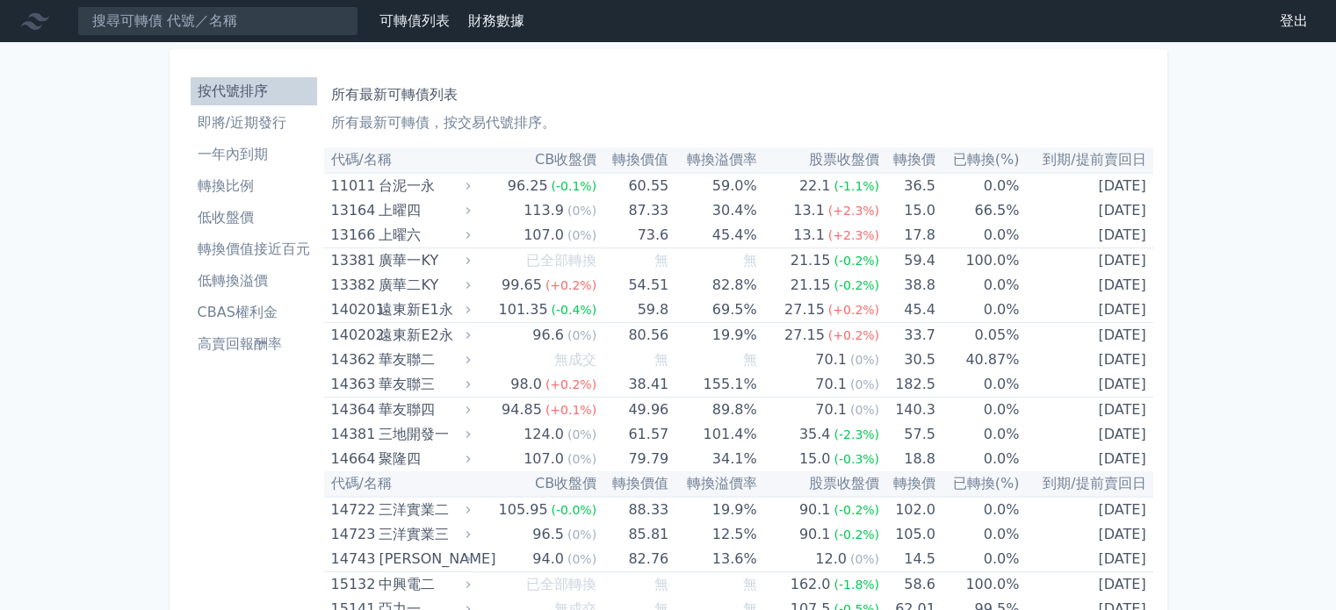
click at [229, 154] on li "一年內到期" at bounding box center [254, 154] width 126 height 21
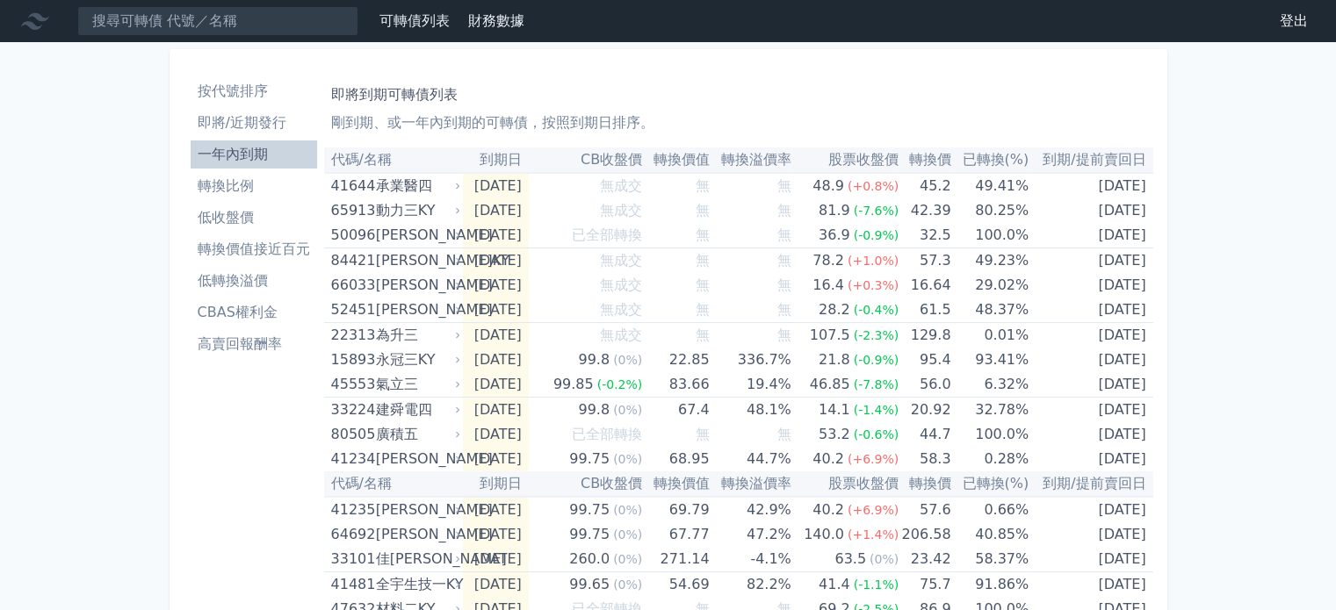
click at [235, 242] on li "轉換價值接近百元" at bounding box center [254, 249] width 126 height 21
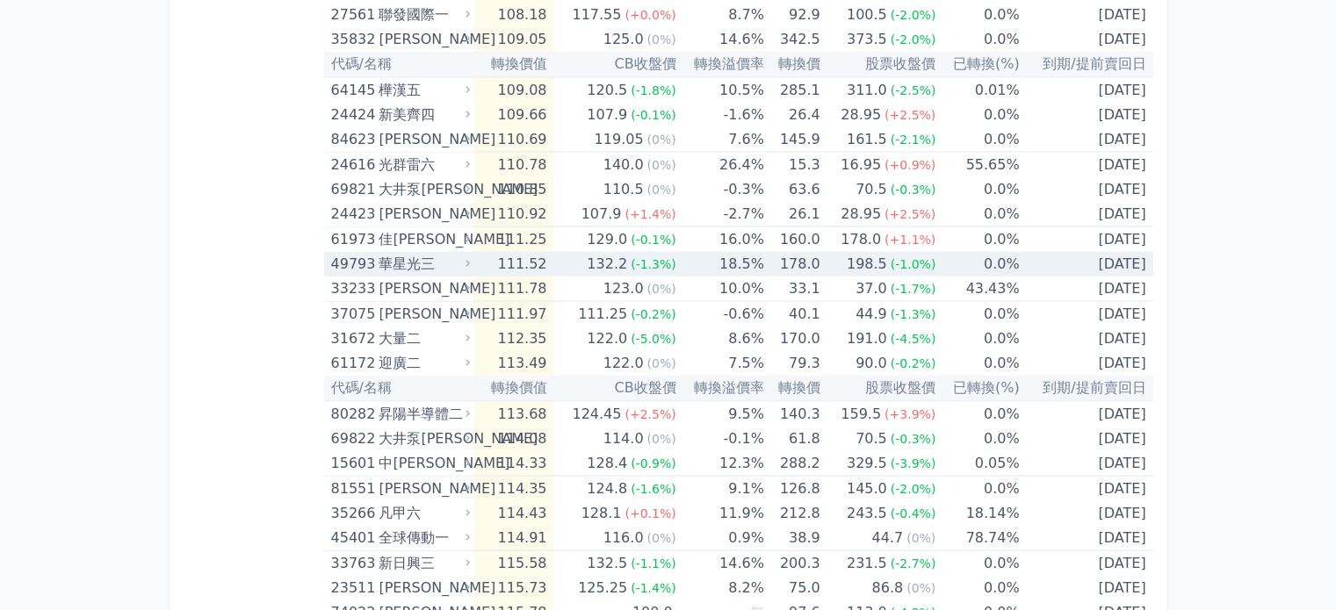
scroll to position [3425, 0]
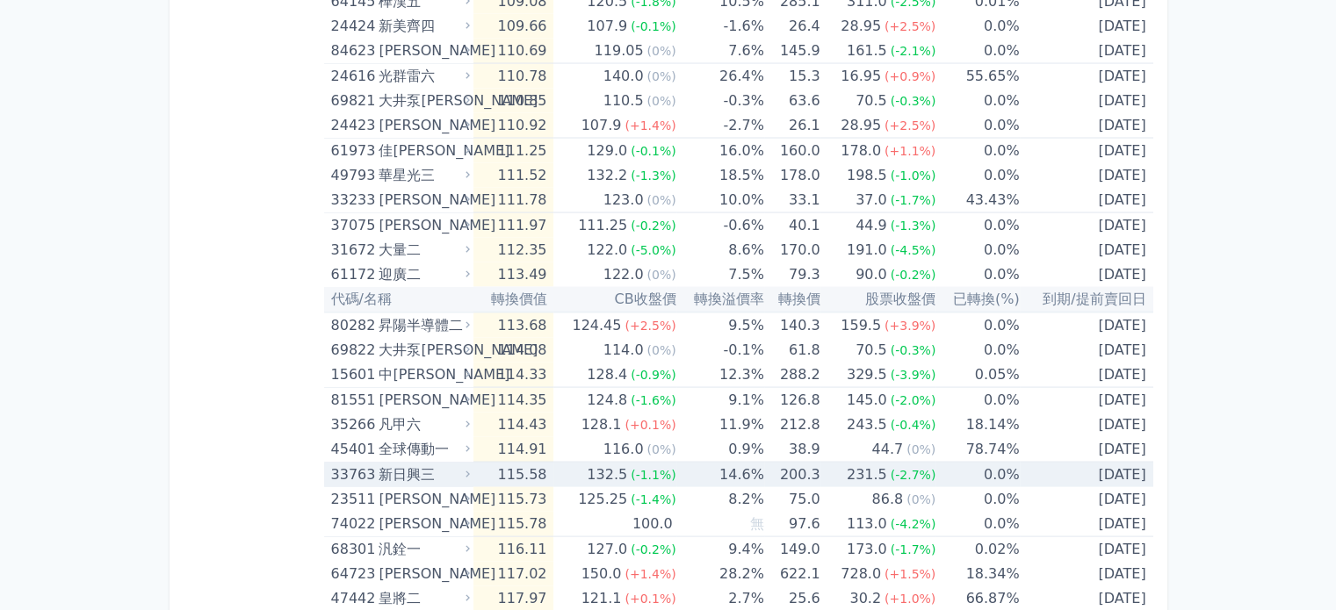
click at [407, 465] on div "新日興三" at bounding box center [422, 475] width 88 height 25
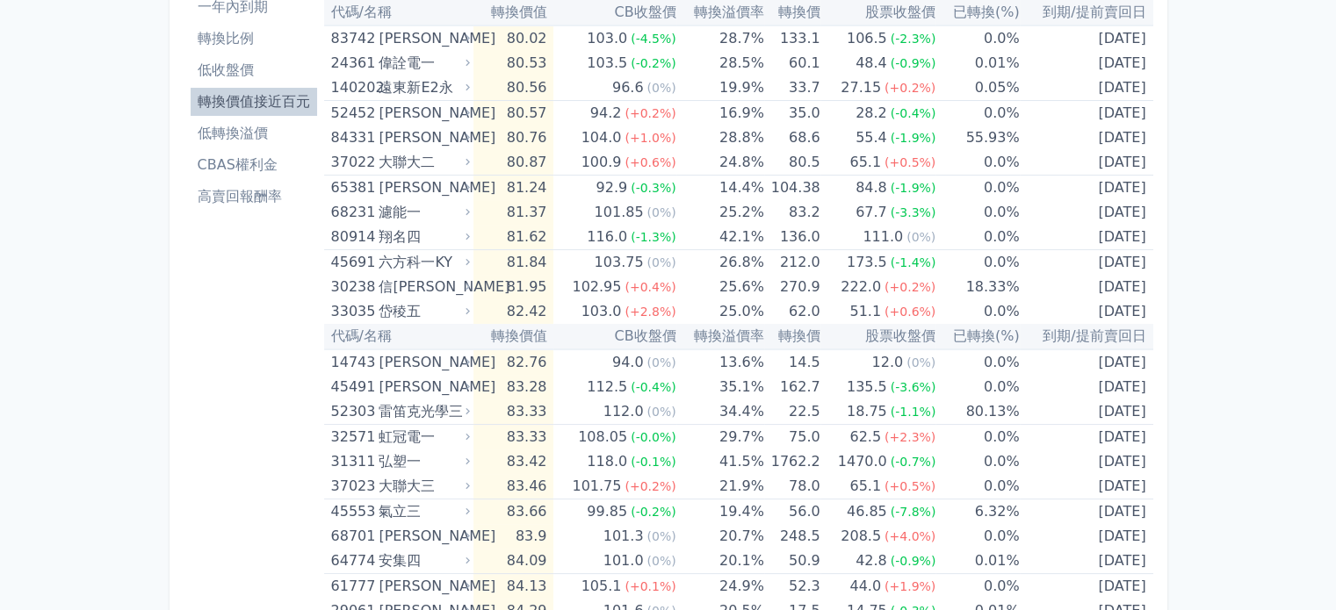
scroll to position [0, 0]
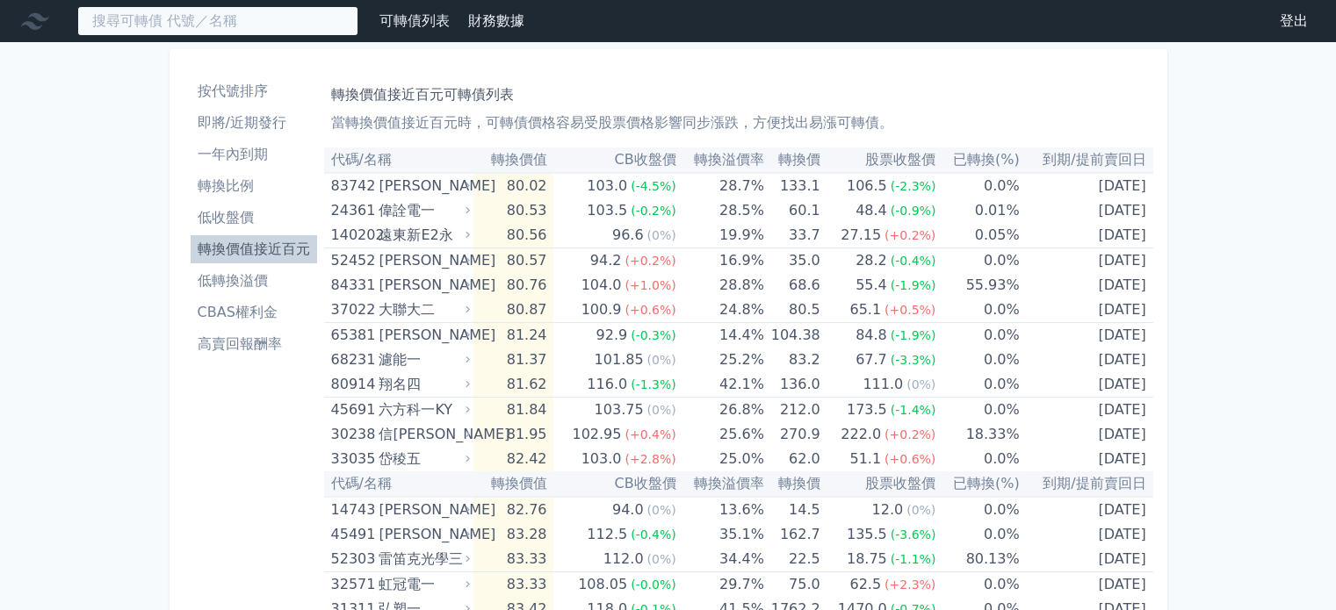
click at [220, 30] on input at bounding box center [217, 21] width 281 height 30
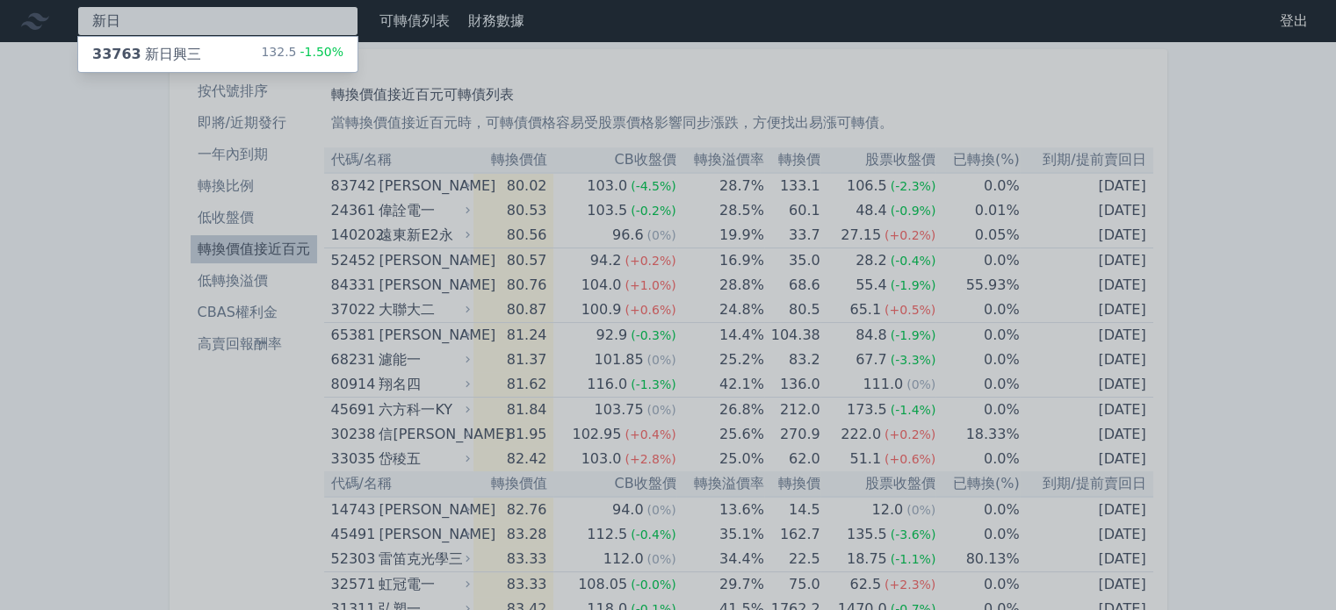
type input "新日"
click at [169, 54] on div "33763 新日興三" at bounding box center [146, 54] width 109 height 21
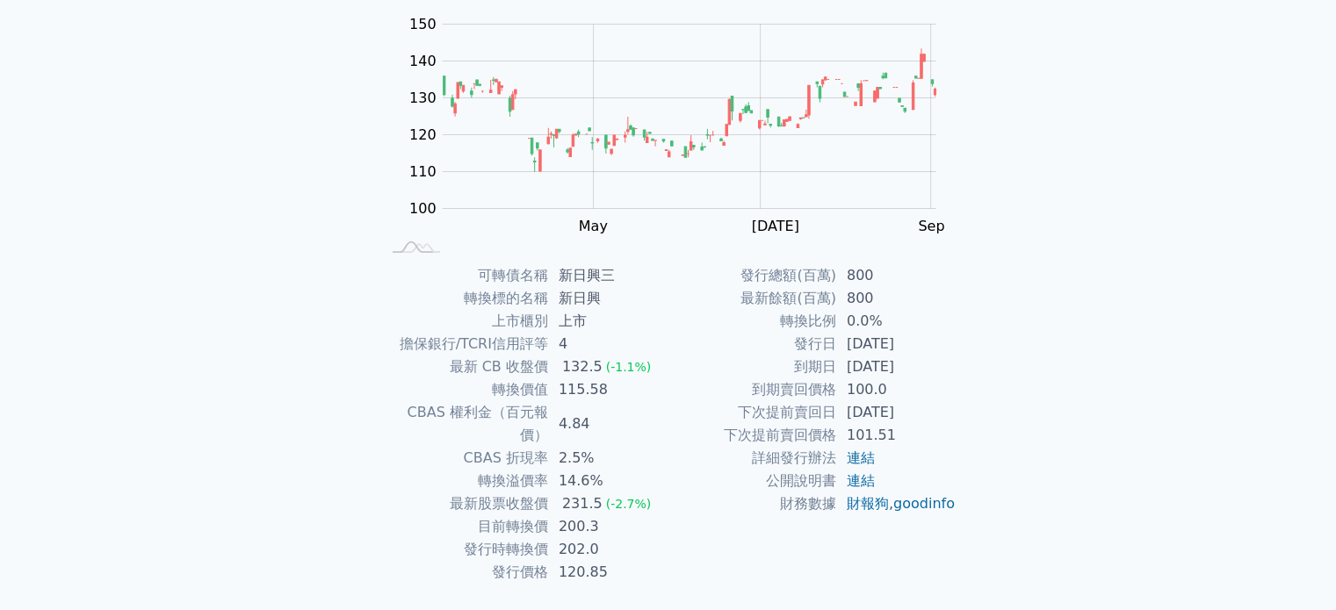
scroll to position [176, 0]
drag, startPoint x: 868, startPoint y: 347, endPoint x: 889, endPoint y: 368, distance: 29.8
click at [889, 368] on tbody "發行總額(百萬) 800 最新餘額(百萬) 800 轉換比例 0.0% 發行日 [DATE] 到期日 [DATE] 到期賣回價格 100.0 下次提前賣回日 …" at bounding box center [812, 388] width 288 height 251
click at [1007, 380] on div "可轉債列表 財務數據 可轉債列表 財務數據 登出 登出 可轉債列表 › 33763 新日興三 33763 新日興三 可轉債詳細資訊 Zoom Out 100 …" at bounding box center [668, 242] width 1336 height 836
drag, startPoint x: 566, startPoint y: 366, endPoint x: 653, endPoint y: 382, distance: 88.4
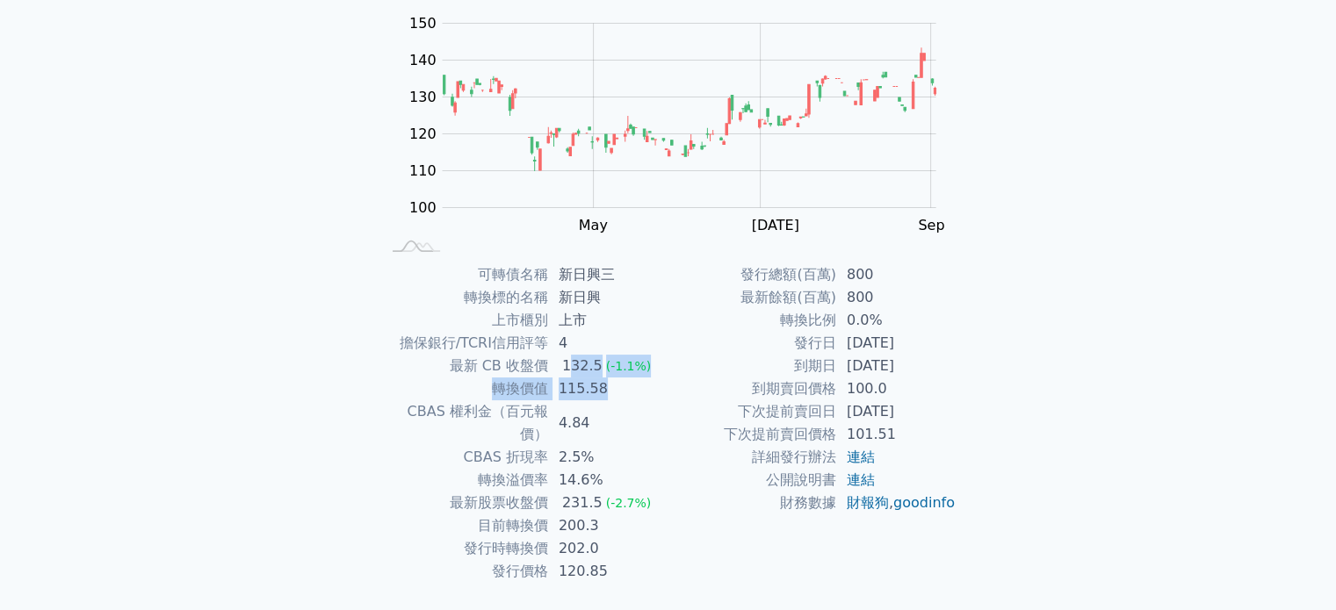
click at [653, 382] on tbody "可轉債名稱 新日興三 轉換標的名稱 新日興 上市櫃別 上市 擔保銀行/TCRI信用評等 4 最新 CB 收盤價 132.5 (-1.1%) 轉換價值 115.…" at bounding box center [524, 423] width 288 height 320
click at [687, 400] on td "到期賣回價格" at bounding box center [752, 389] width 168 height 23
drag, startPoint x: 566, startPoint y: 367, endPoint x: 594, endPoint y: 365, distance: 27.3
click at [594, 365] on div "132.5" at bounding box center [581, 366] width 47 height 23
click at [680, 326] on td "轉換比例" at bounding box center [752, 320] width 168 height 23
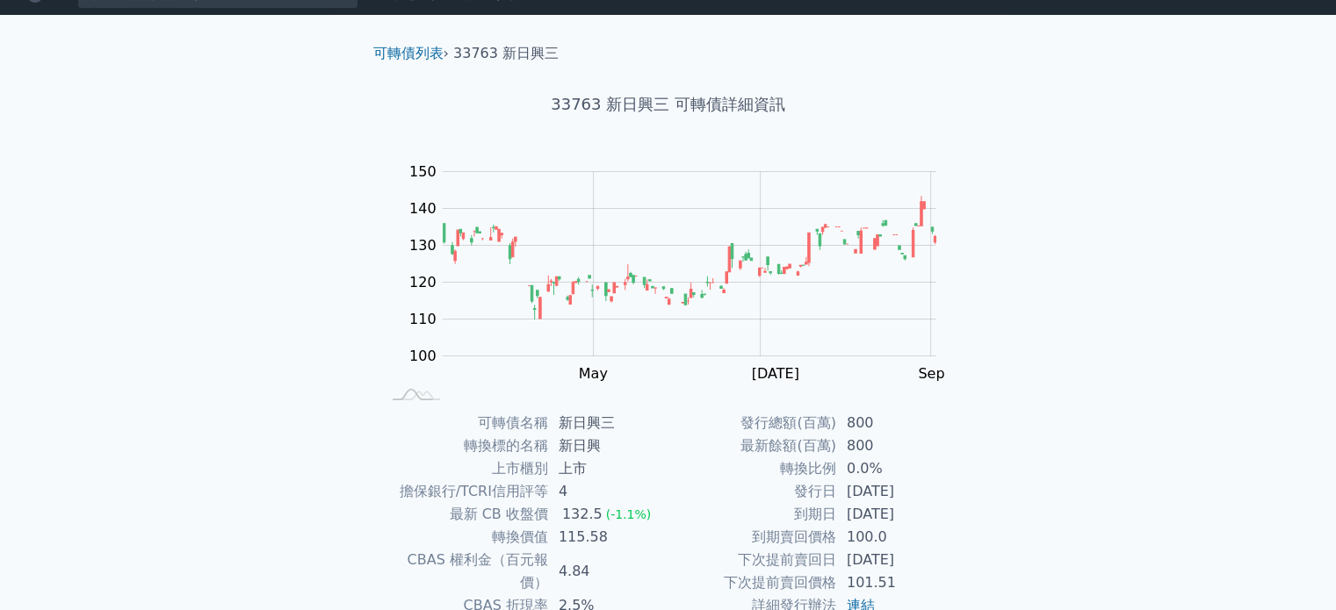
scroll to position [0, 0]
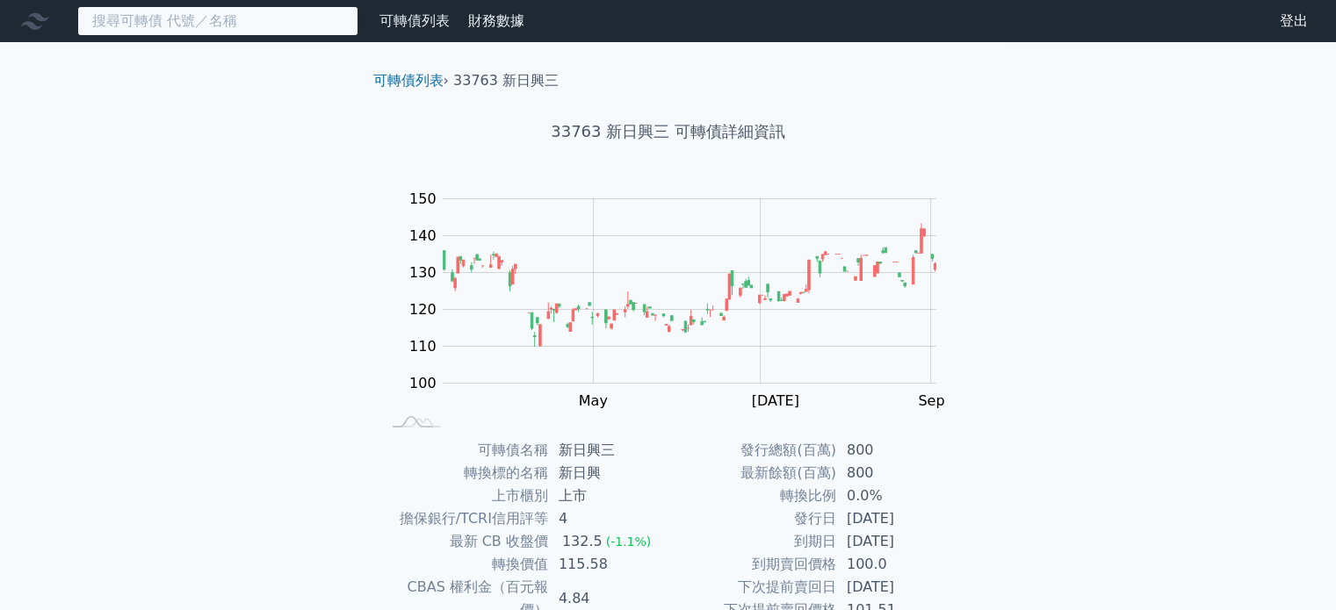
click at [192, 25] on input at bounding box center [217, 21] width 281 height 30
click at [251, 24] on input at bounding box center [217, 21] width 281 height 30
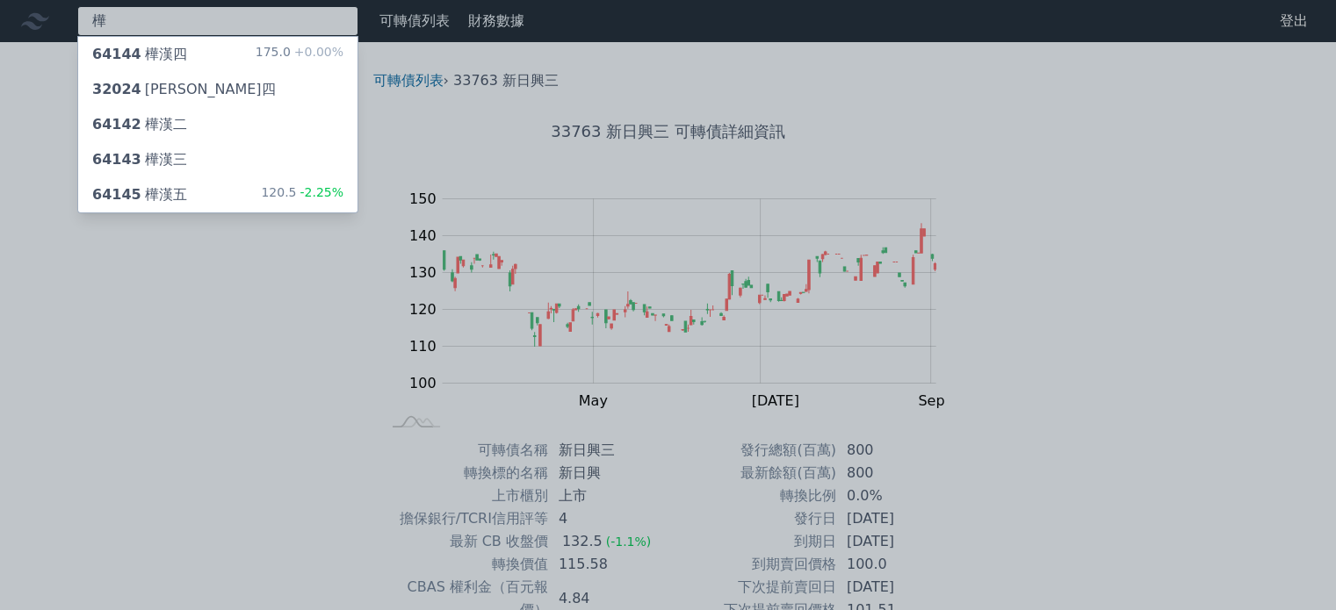
type input "樺"
click at [162, 196] on div "樺 64144 樺漢四 175.0 +0.00% 32024 樺晟四 64142 樺漢二 64143 樺漢三 64145 樺漢五 120.5 -2.25% 可…" at bounding box center [668, 418] width 1336 height 836
click at [164, 189] on div "64145 樺漢五" at bounding box center [139, 194] width 95 height 21
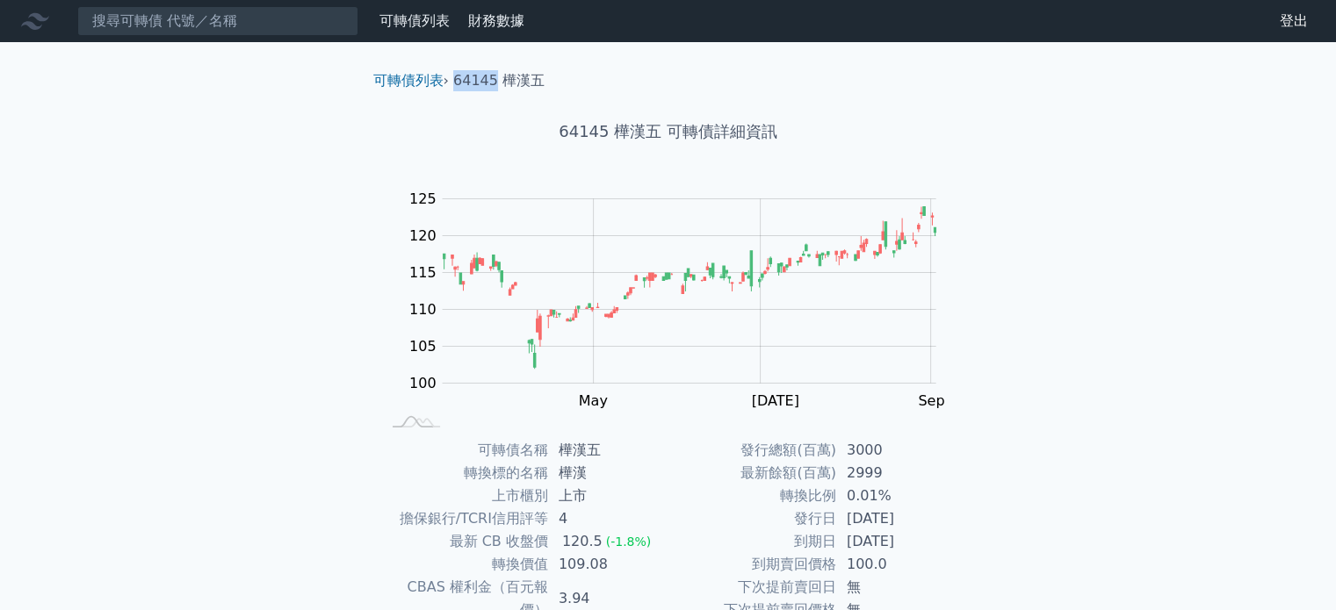
drag, startPoint x: 453, startPoint y: 73, endPoint x: 493, endPoint y: 77, distance: 39.8
click at [493, 77] on ol "可轉債列表 › 64145 樺漢五" at bounding box center [668, 80] width 618 height 21
copy li "64145"
